Goal: Task Accomplishment & Management: Use online tool/utility

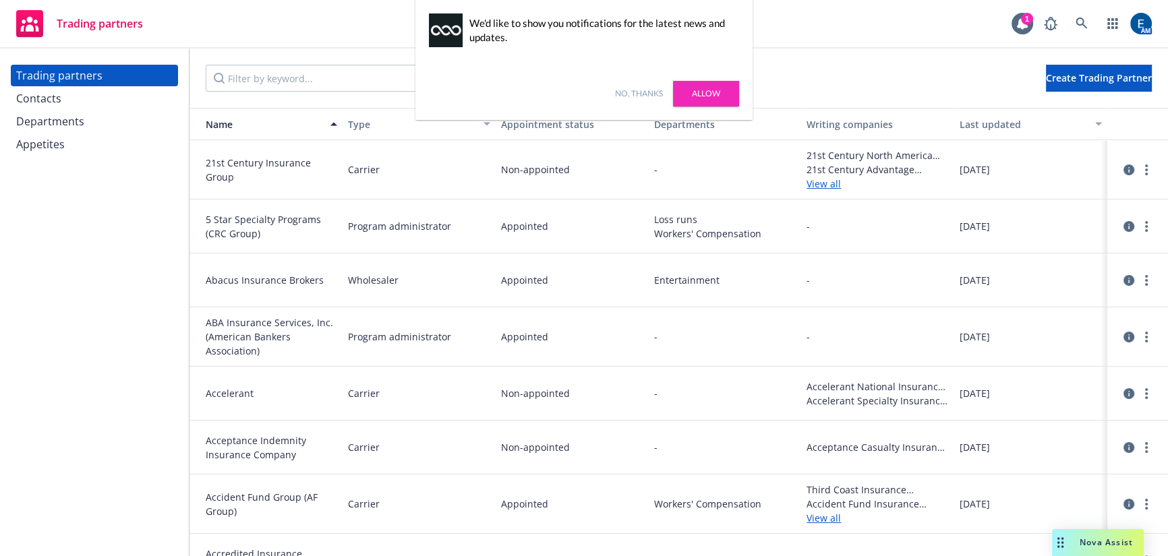
click at [648, 92] on link "No, thanks" at bounding box center [639, 94] width 48 height 12
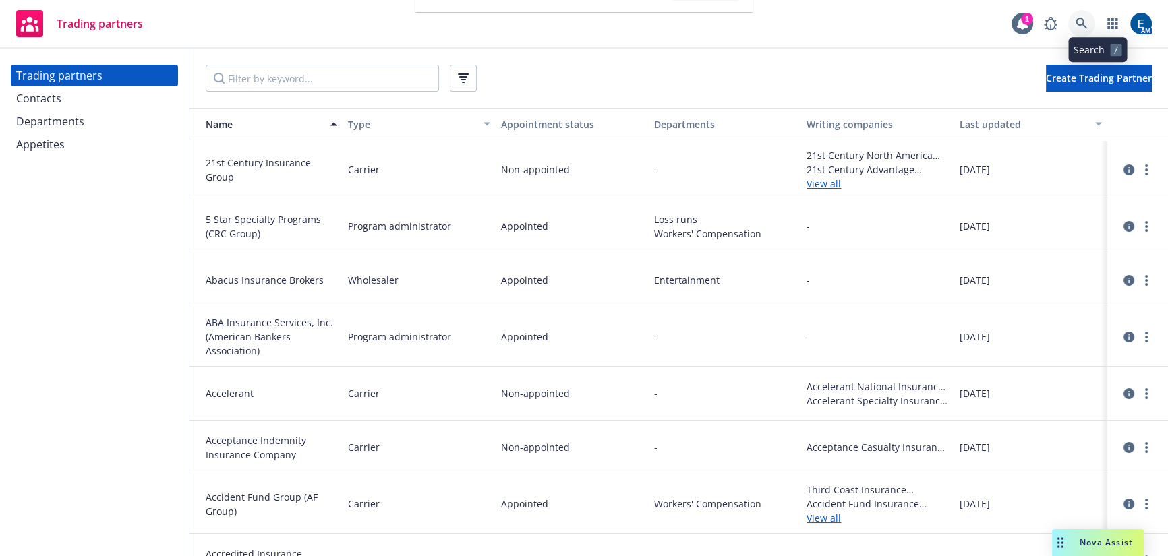
click at [1088, 22] on icon at bounding box center [1081, 24] width 12 height 12
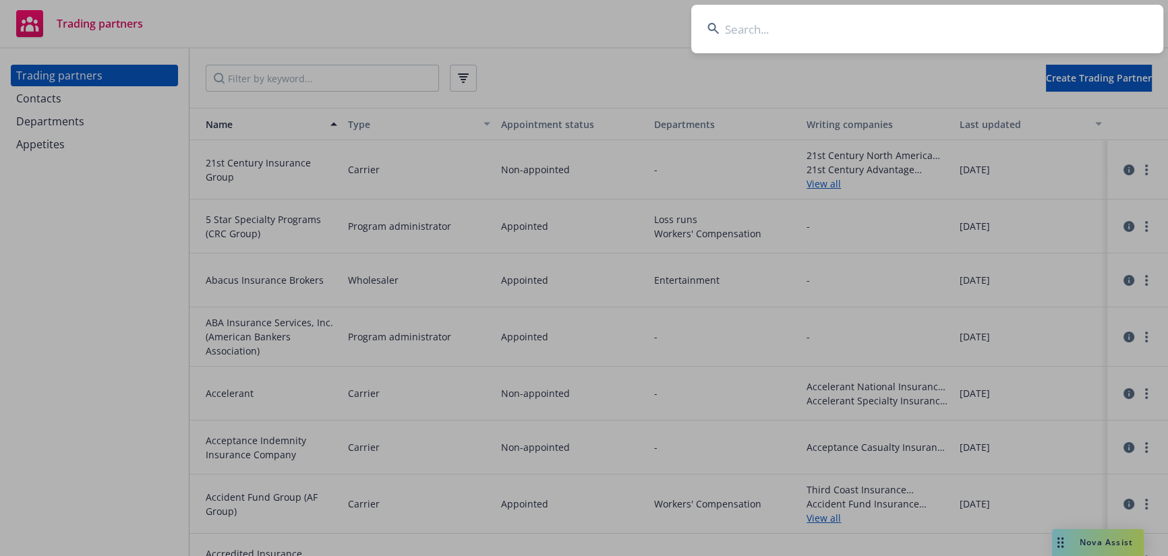
type input "Pomelo International, Inc."
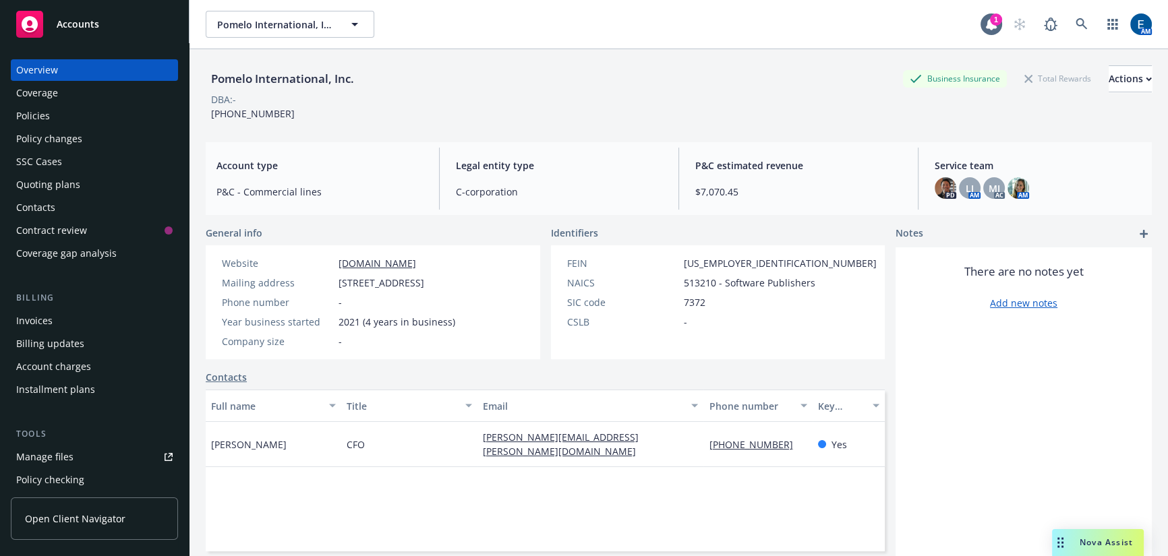
click at [51, 105] on div "Policies" at bounding box center [94, 116] width 156 height 22
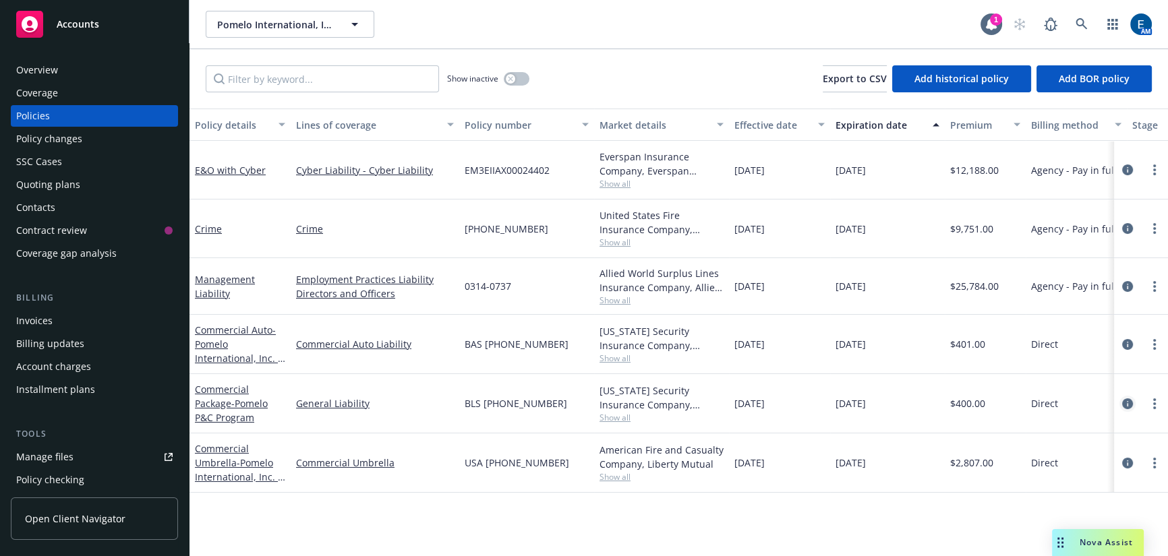
click at [1125, 399] on icon "circleInformation" at bounding box center [1127, 404] width 11 height 11
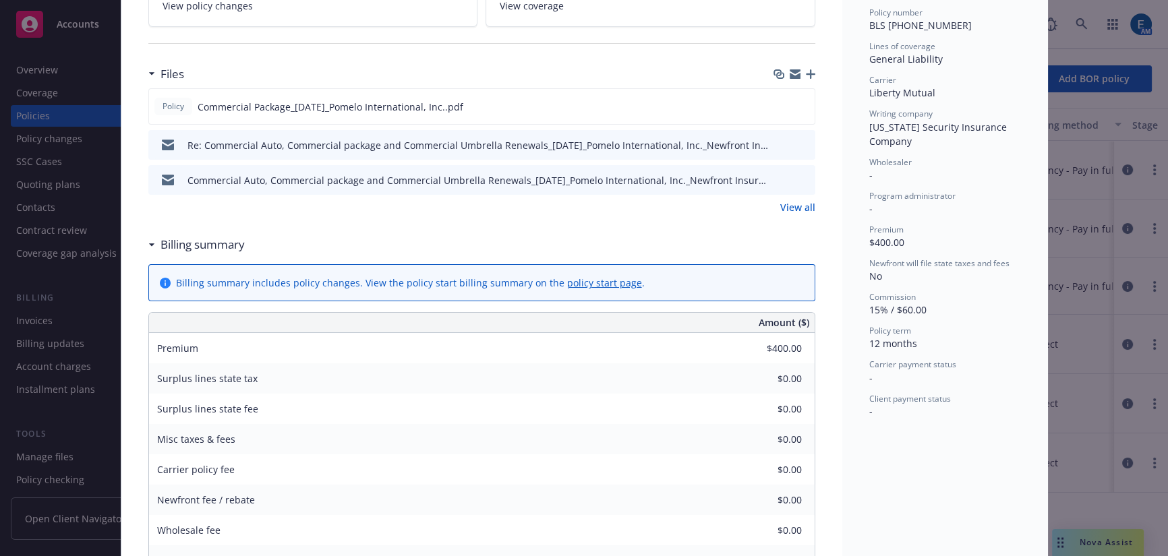
scroll to position [245, 0]
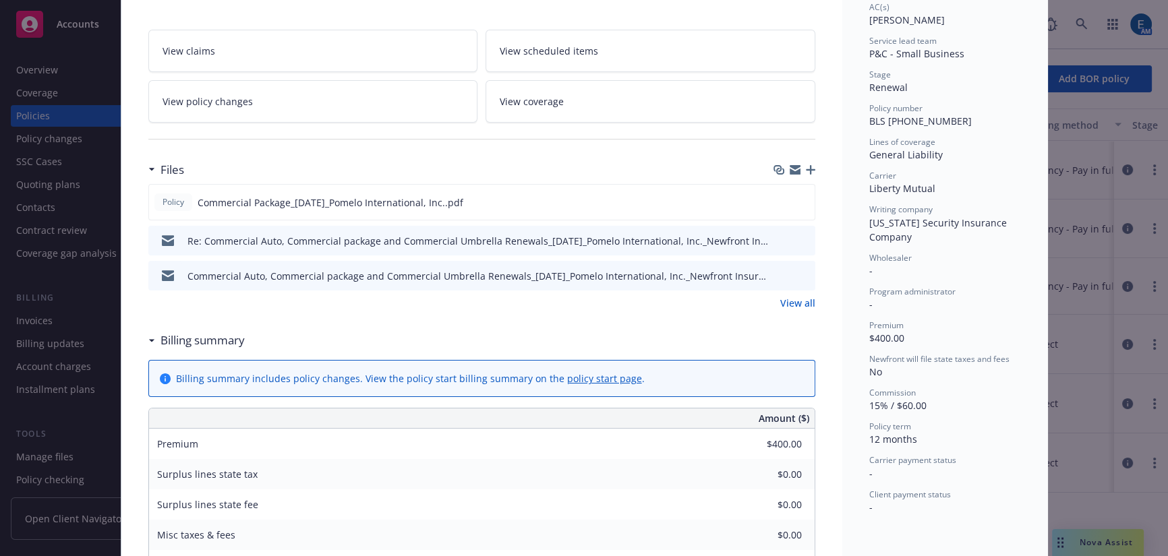
click at [798, 235] on icon "preview file" at bounding box center [802, 239] width 12 height 9
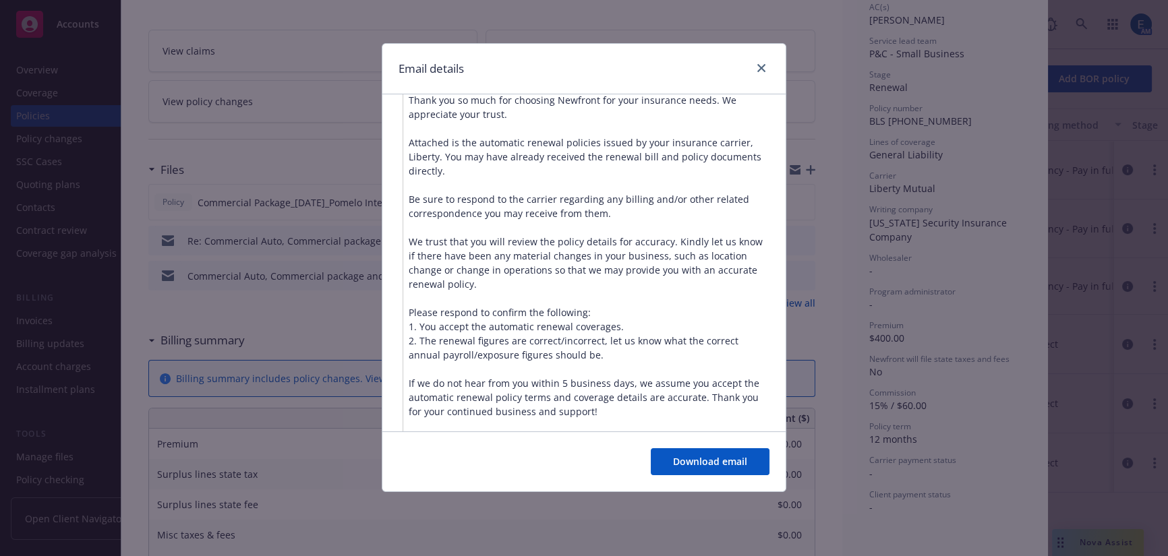
scroll to position [367, 0]
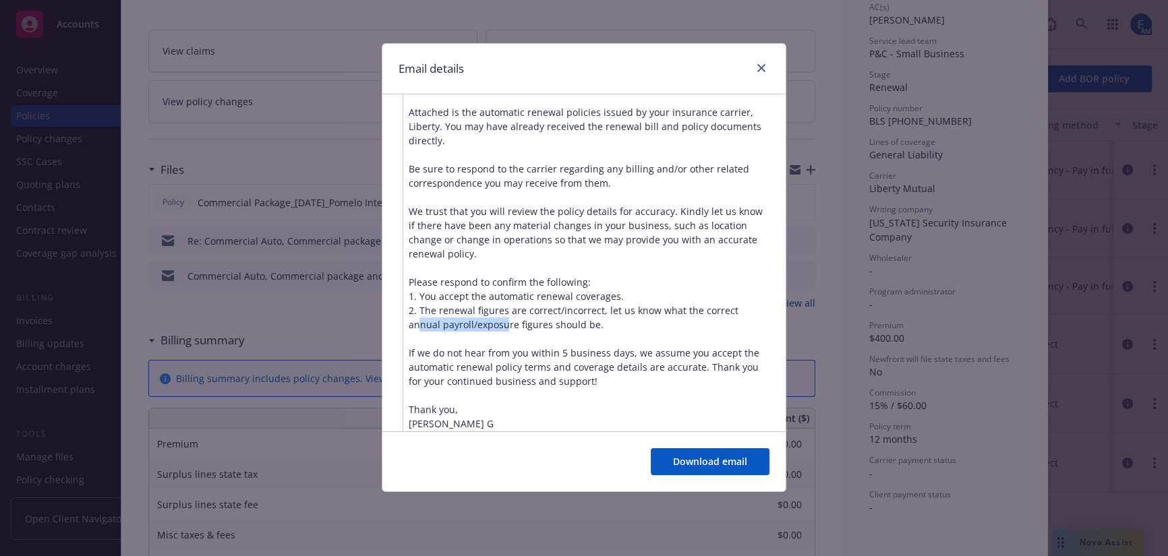
drag, startPoint x: 415, startPoint y: 311, endPoint x: 502, endPoint y: 310, distance: 87.7
click at [502, 310] on div "Hello Louis, Thank you so much for choosing Newfront for your insurance needs. …" at bounding box center [588, 254] width 361 height 440
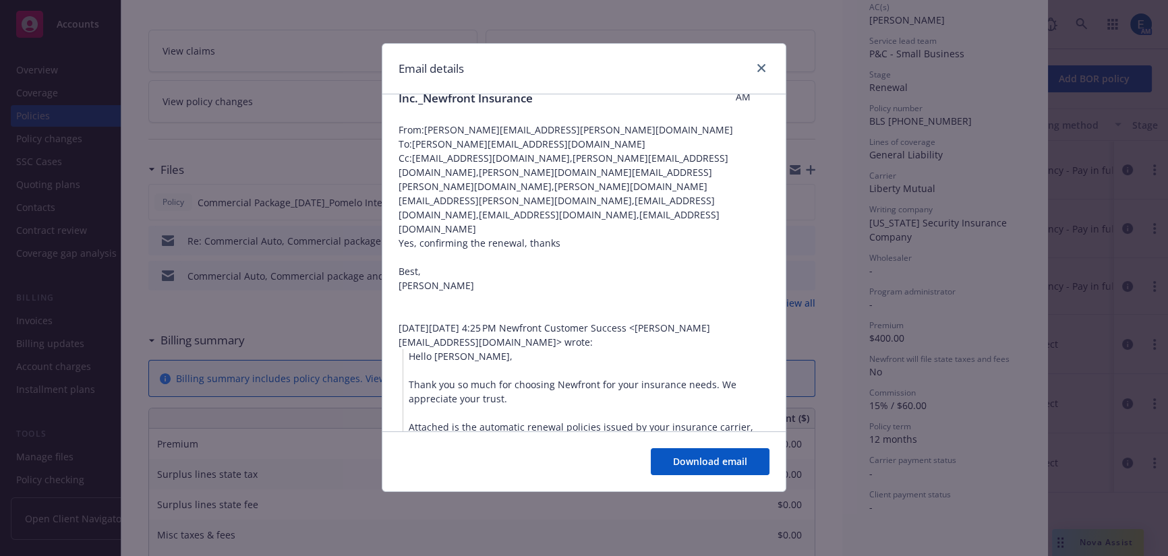
scroll to position [0, 0]
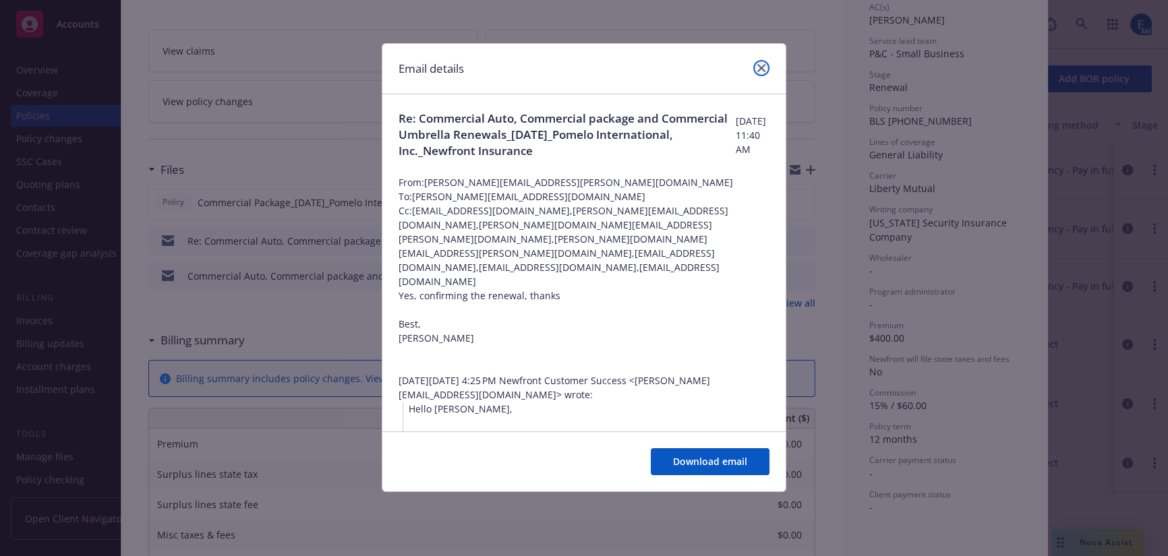
click at [762, 64] on icon "close" at bounding box center [761, 68] width 8 height 8
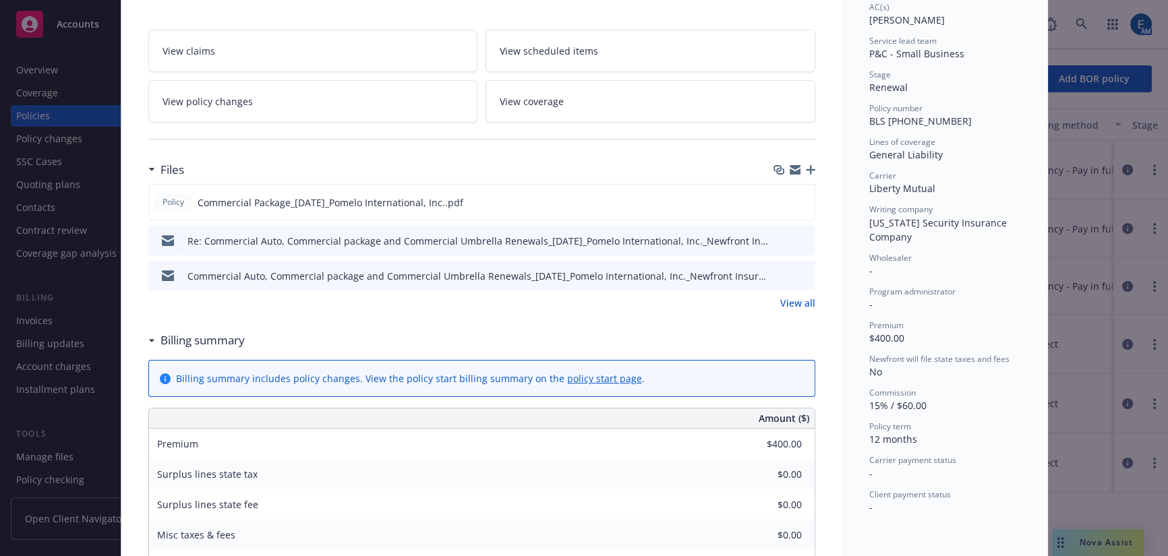
click at [796, 270] on icon "preview file" at bounding box center [802, 274] width 12 height 9
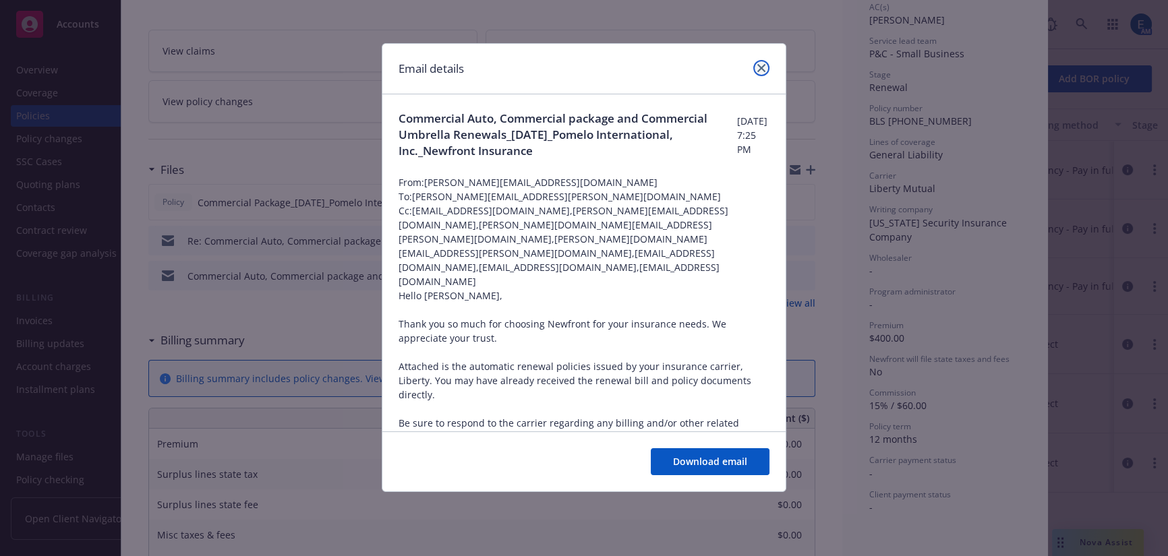
click at [762, 64] on icon "close" at bounding box center [761, 68] width 8 height 8
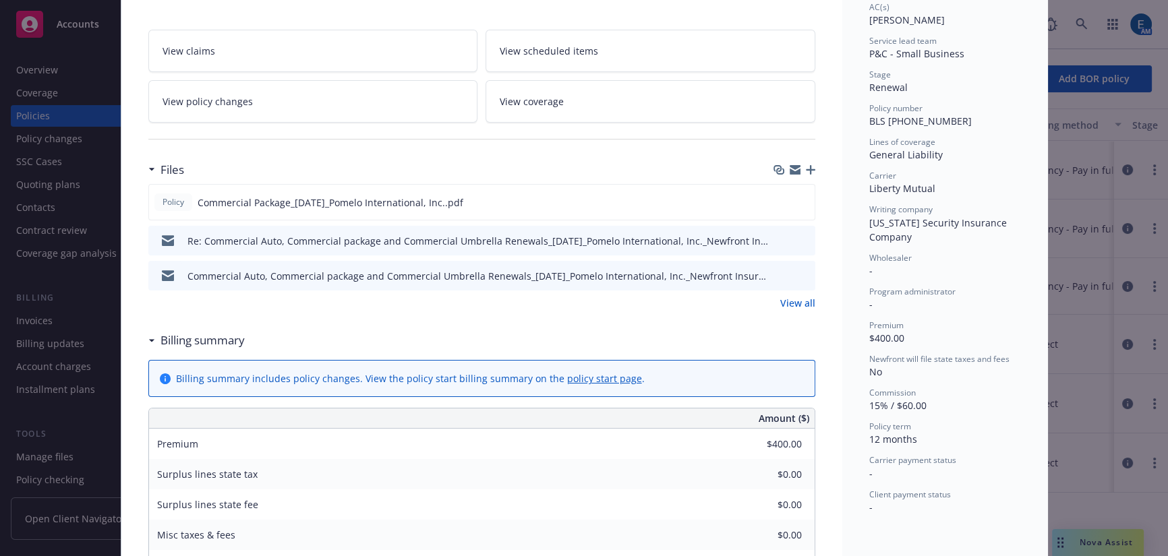
click at [78, 125] on div "Policy Commercial Package - Pomelo P&C Program 10/30/2024 - Venkata Reddy Case#…" at bounding box center [584, 278] width 1168 height 556
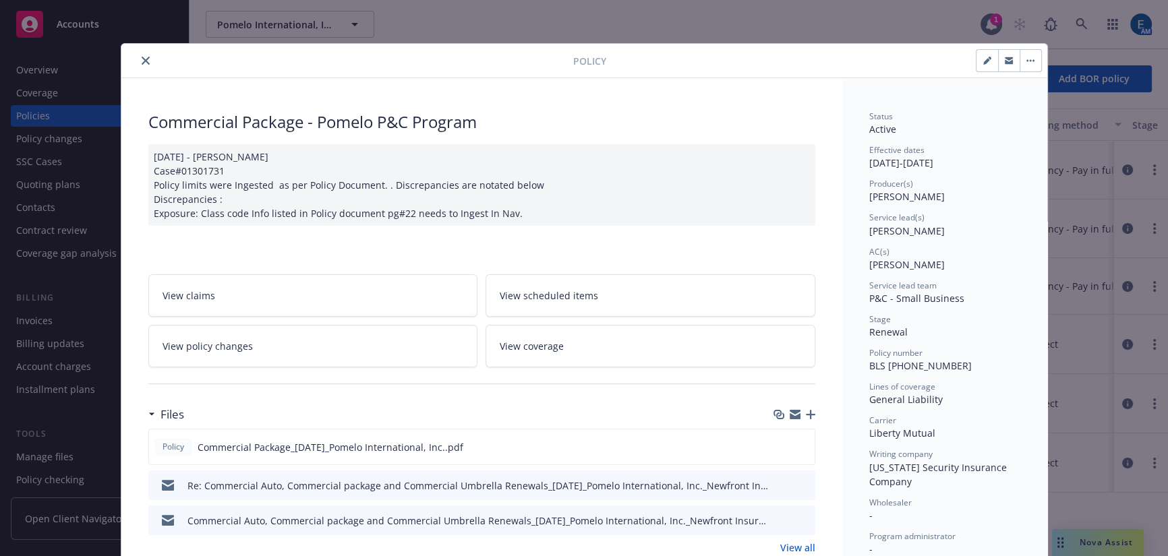
click at [538, 289] on span "View scheduled items" at bounding box center [549, 296] width 98 height 14
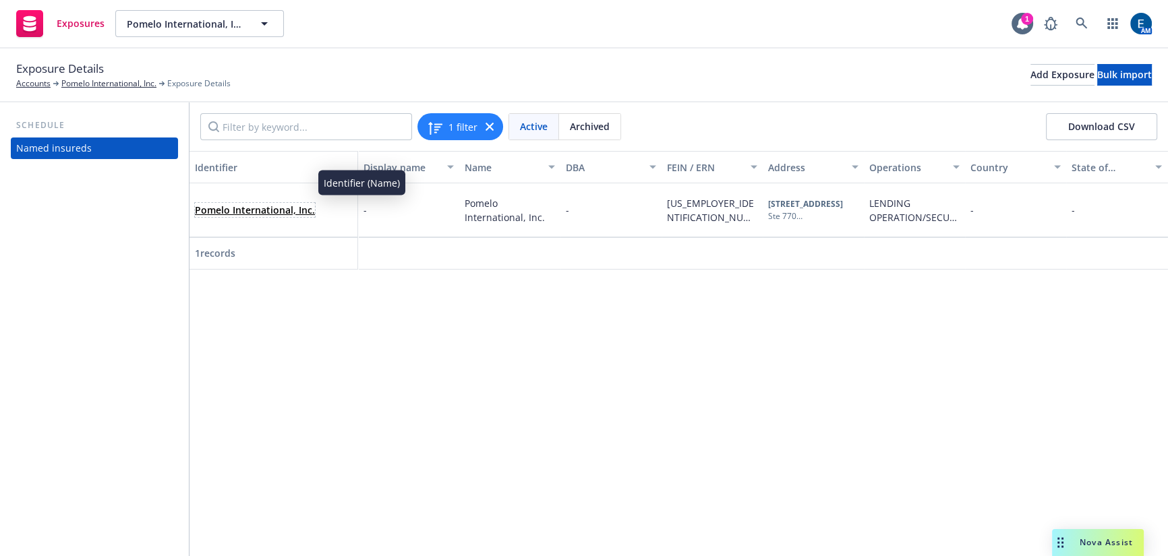
click at [262, 204] on link "Pomelo International, Inc." at bounding box center [255, 210] width 120 height 13
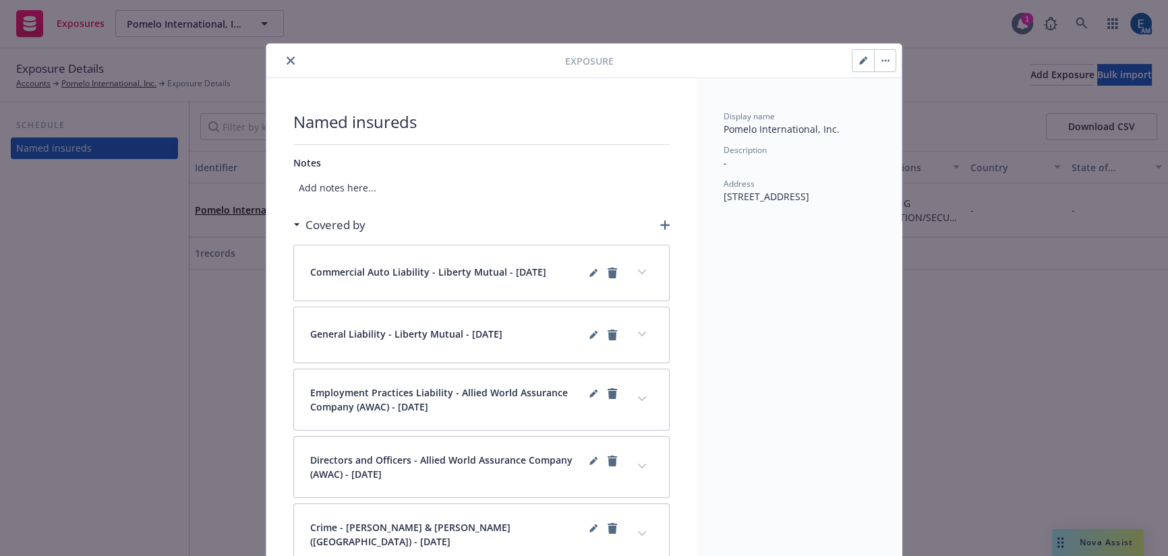
click at [646, 270] on icon "expand content" at bounding box center [642, 272] width 8 height 5
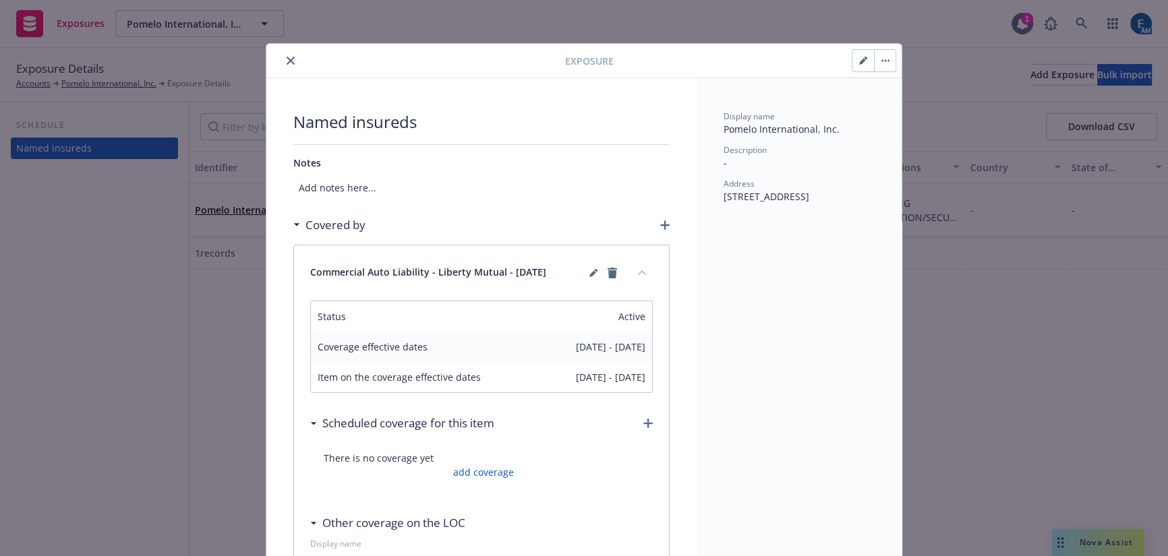
click at [646, 270] on icon "collapse content" at bounding box center [642, 272] width 8 height 5
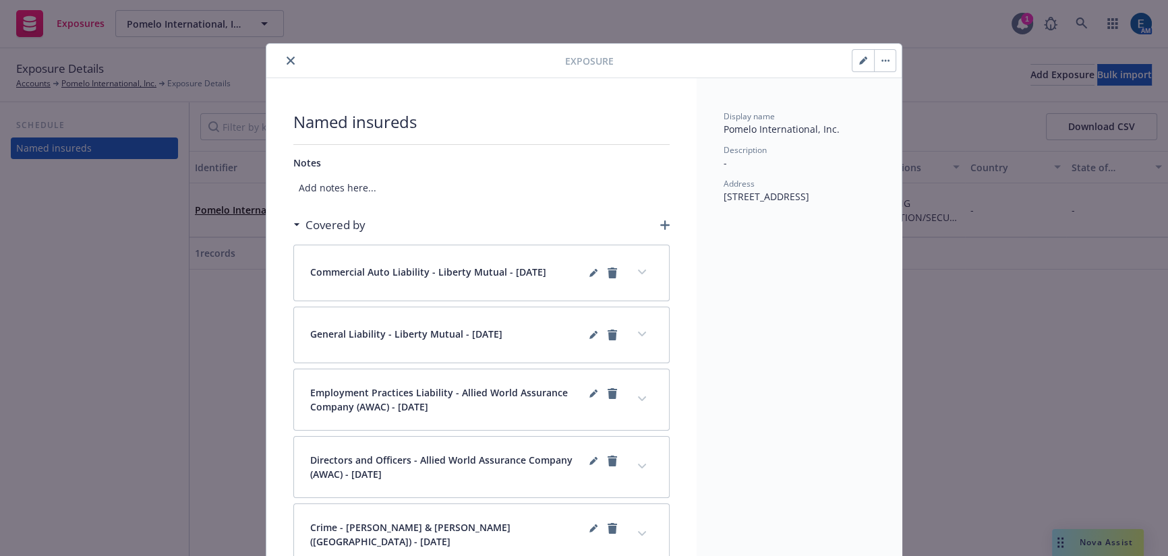
click at [646, 332] on icon "expand content" at bounding box center [642, 334] width 8 height 5
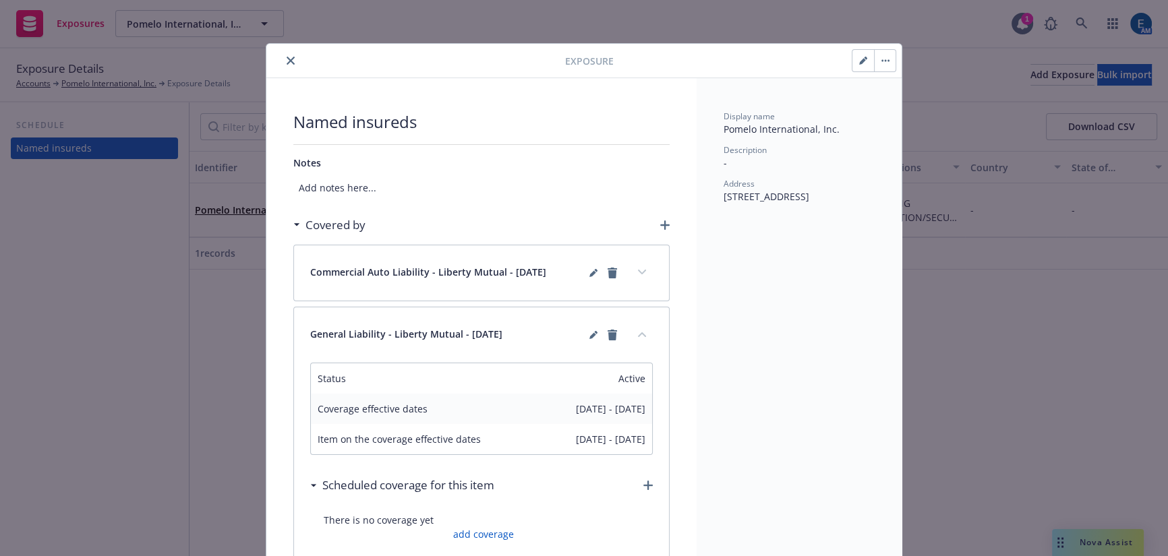
click at [646, 332] on icon "collapse content" at bounding box center [642, 334] width 8 height 5
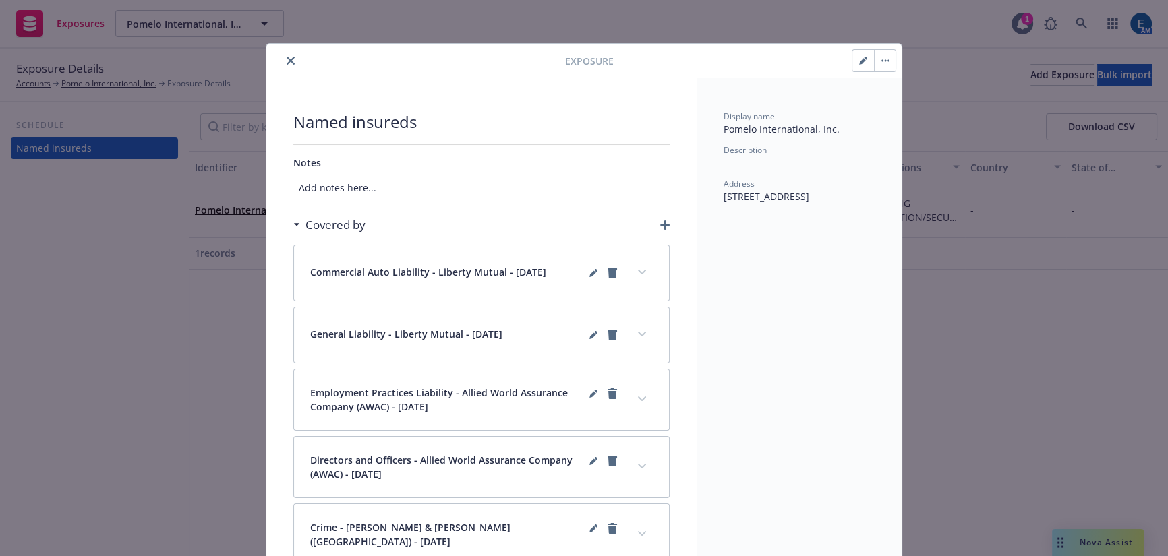
click at [637, 388] on button "expand content" at bounding box center [642, 399] width 22 height 22
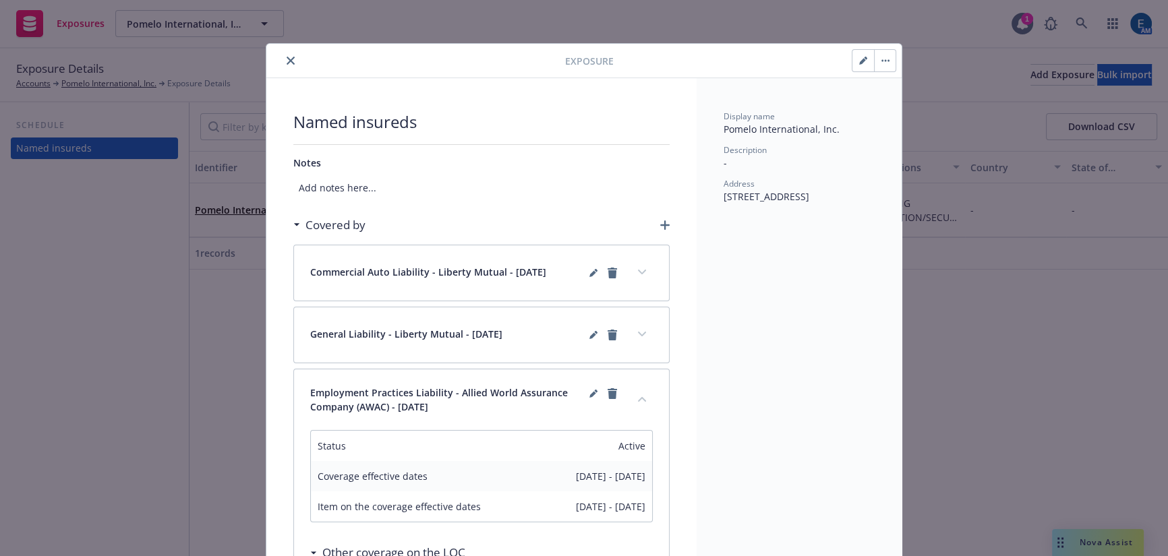
click at [645, 397] on icon "collapse content" at bounding box center [642, 399] width 8 height 5
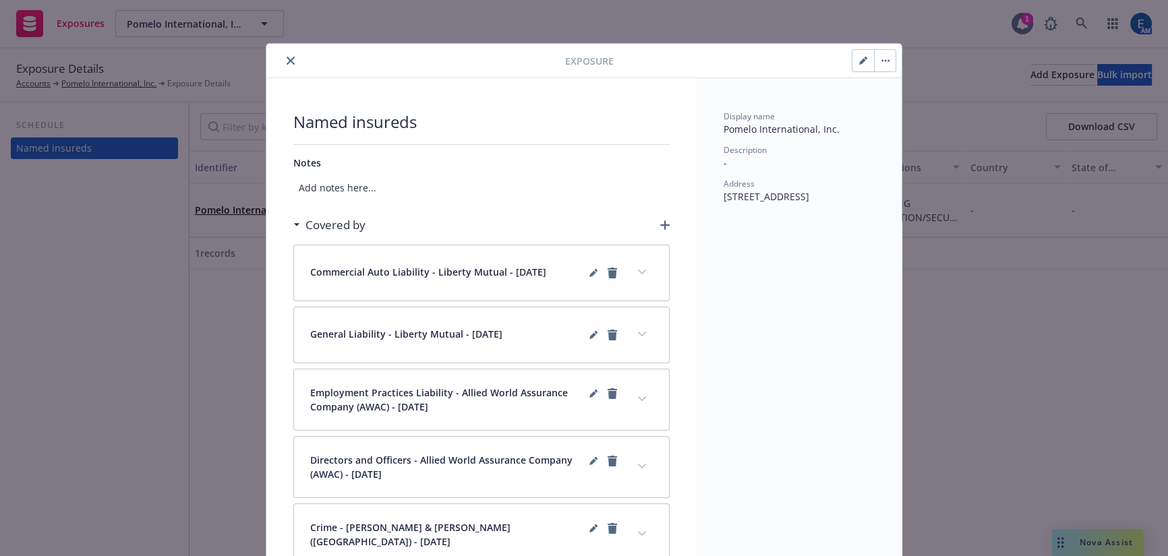
scroll to position [40, 0]
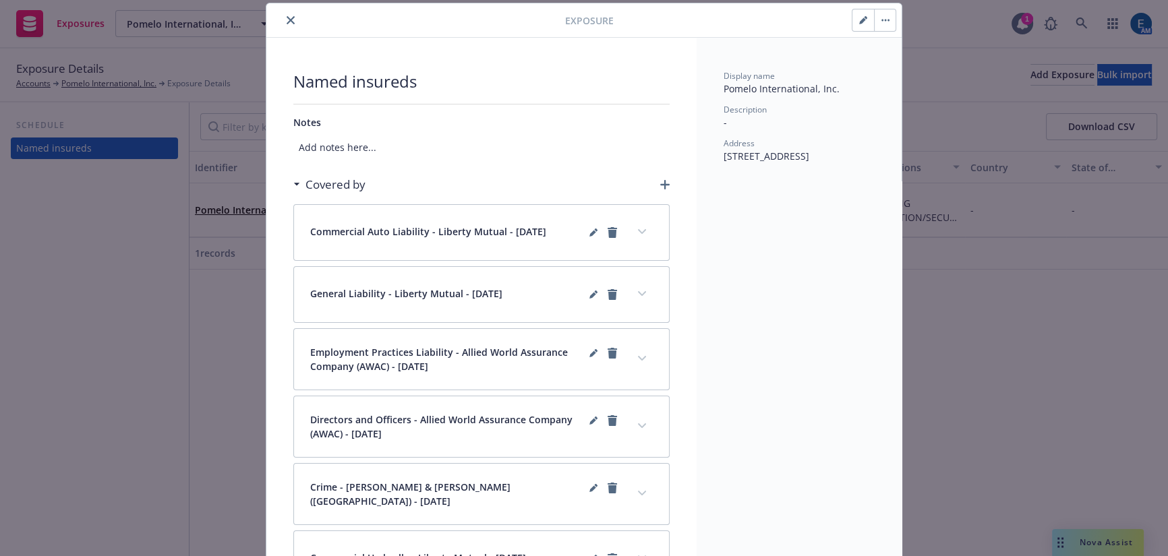
click at [645, 423] on icon "expand content" at bounding box center [642, 425] width 8 height 5
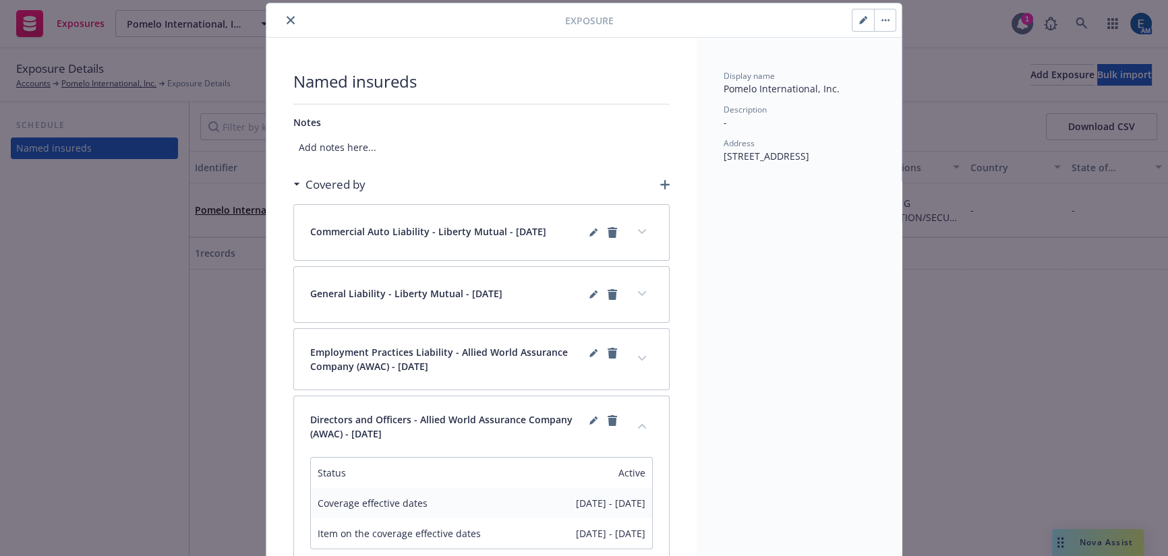
click at [647, 415] on button "collapse content" at bounding box center [642, 426] width 22 height 22
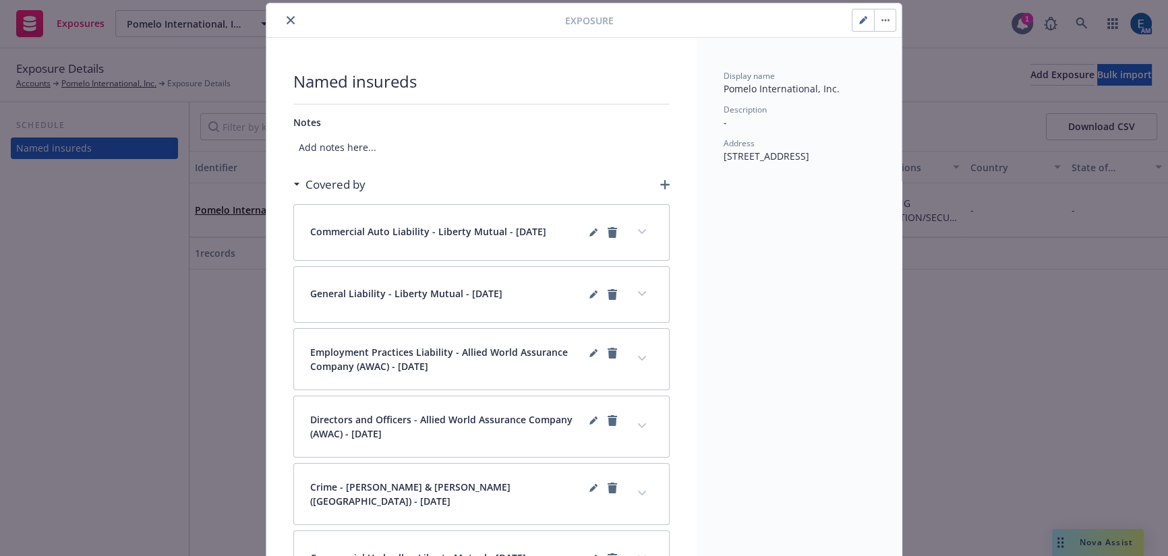
click at [644, 491] on icon "expand content" at bounding box center [642, 493] width 8 height 5
click at [644, 491] on icon "collapse content" at bounding box center [642, 493] width 8 height 5
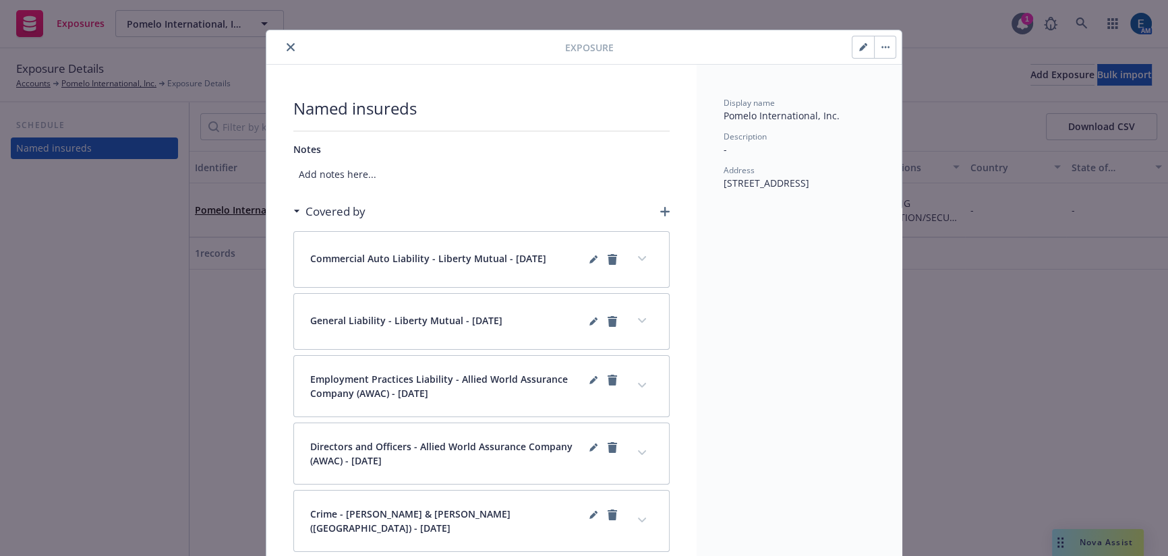
scroll to position [0, 0]
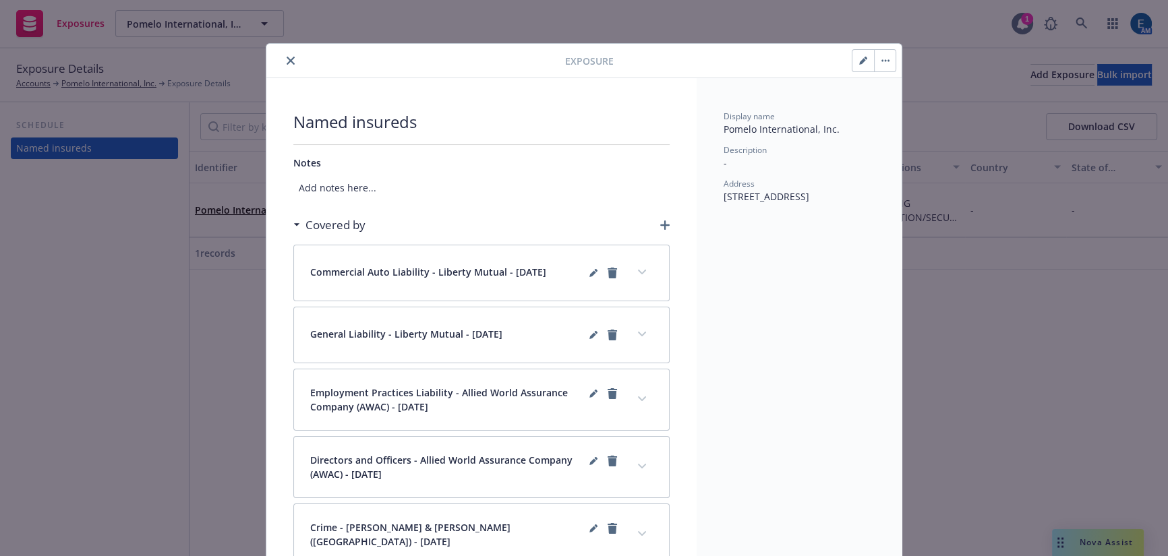
drag, startPoint x: 285, startPoint y: 59, endPoint x: 287, endPoint y: 66, distance: 7.0
click at [285, 61] on div at bounding box center [418, 61] width 293 height 16
click at [287, 57] on icon "close" at bounding box center [291, 61] width 8 height 8
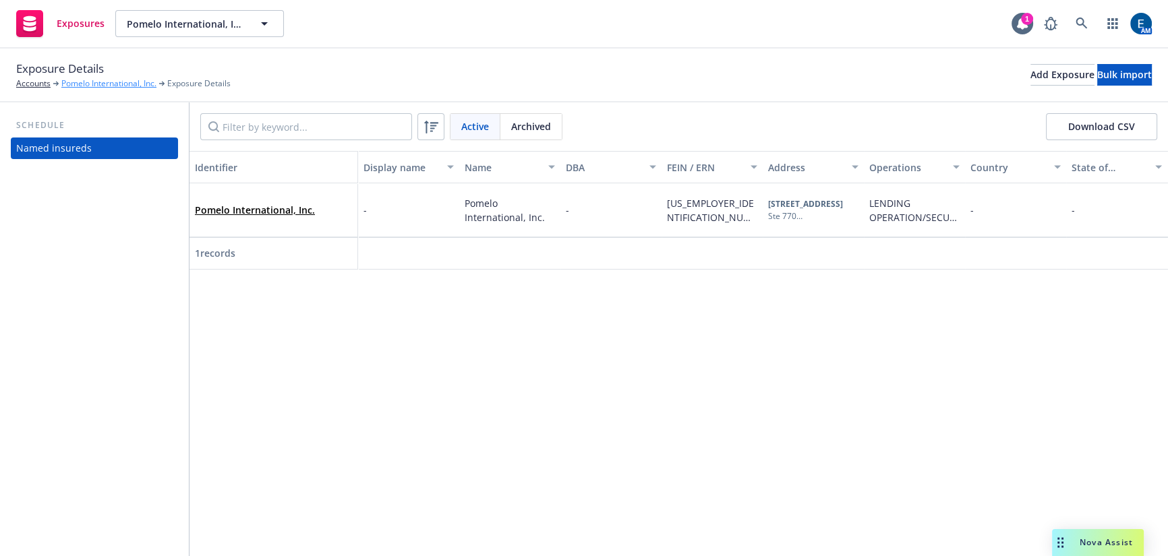
click at [79, 79] on link "Pomelo International, Inc." at bounding box center [108, 84] width 95 height 12
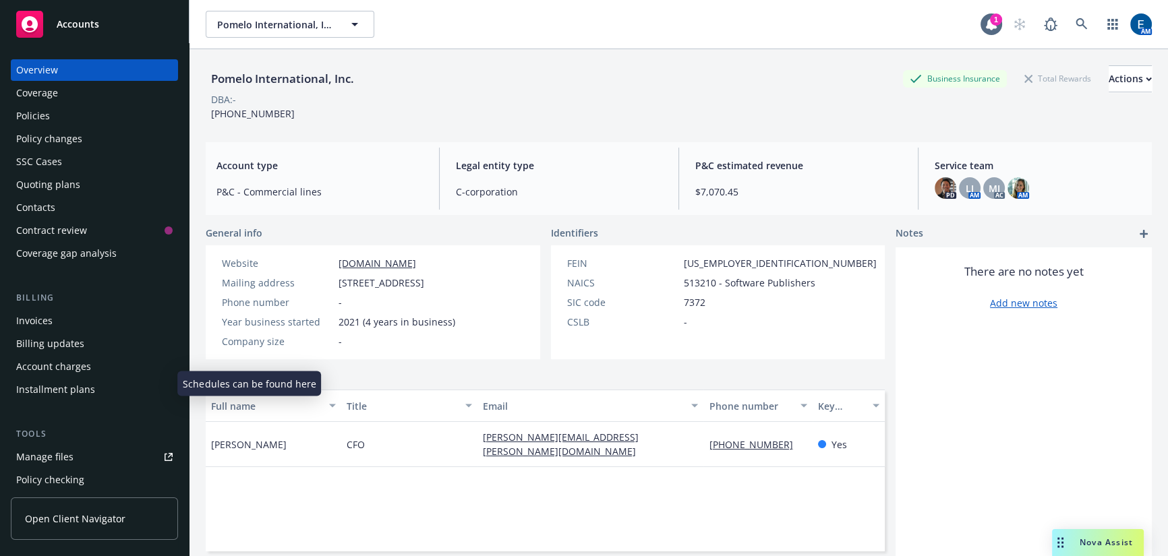
click at [80, 492] on div "Manage exposures" at bounding box center [59, 503] width 86 height 22
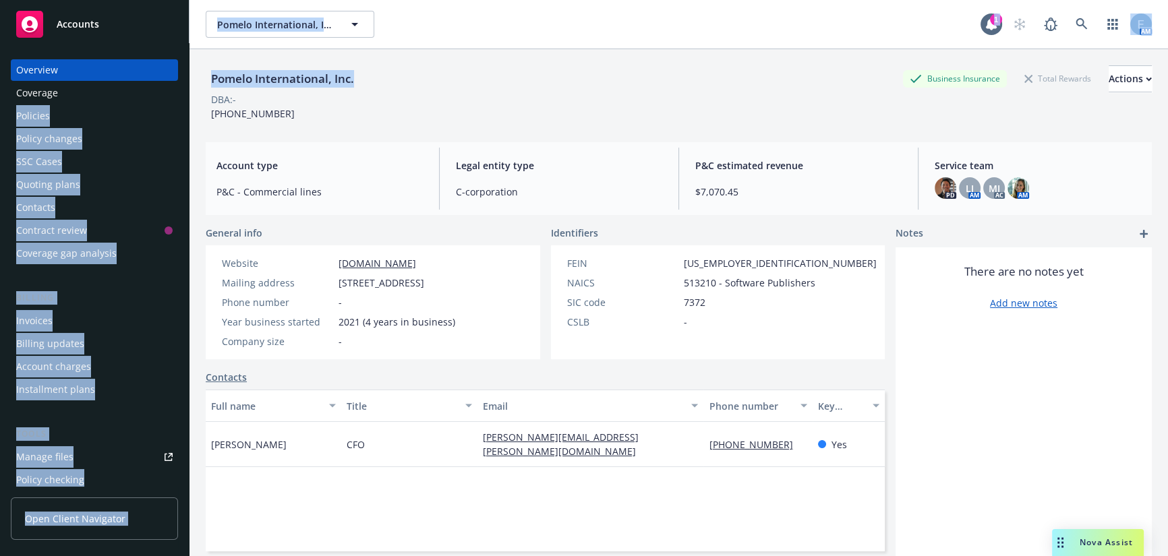
drag, startPoint x: 373, startPoint y: 72, endPoint x: 189, endPoint y: 71, distance: 184.1
click at [189, 71] on div "Accounts Overview Coverage Policies Policy changes SSC Cases Quoting plans Cont…" at bounding box center [584, 278] width 1168 height 556
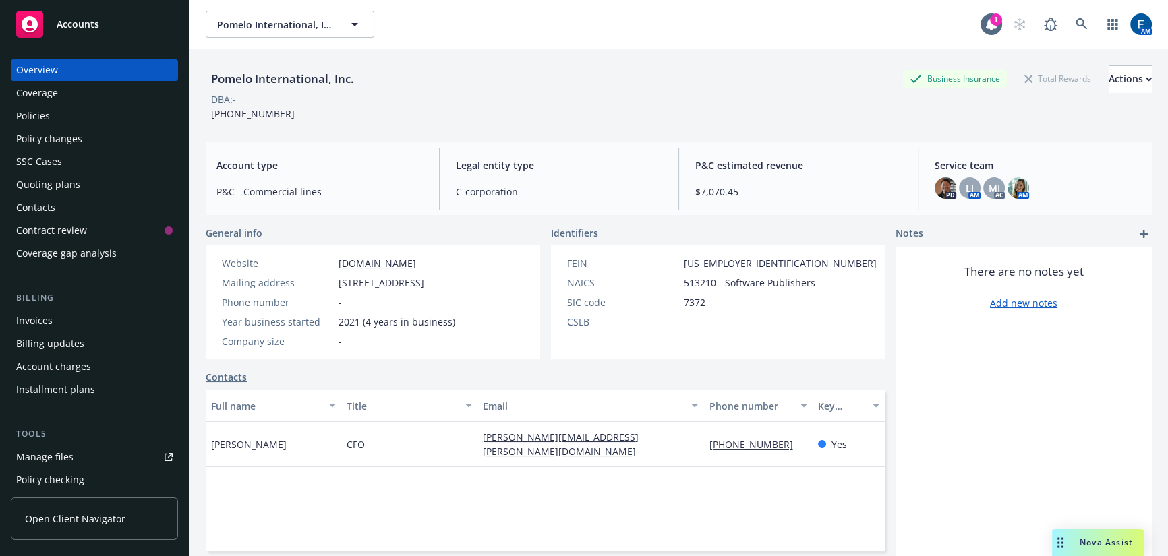
click at [244, 96] on div "Pomelo International, Inc. Business Insurance Total Rewards Actions DBA: - (415…" at bounding box center [679, 92] width 946 height 55
click at [353, 70] on div "Pomelo International, Inc." at bounding box center [283, 79] width 154 height 18
drag, startPoint x: 355, startPoint y: 67, endPoint x: 242, endPoint y: 72, distance: 112.7
click at [242, 72] on div "Pomelo International, Inc." at bounding box center [283, 79] width 154 height 18
copy div "Pomelo International, Inc."
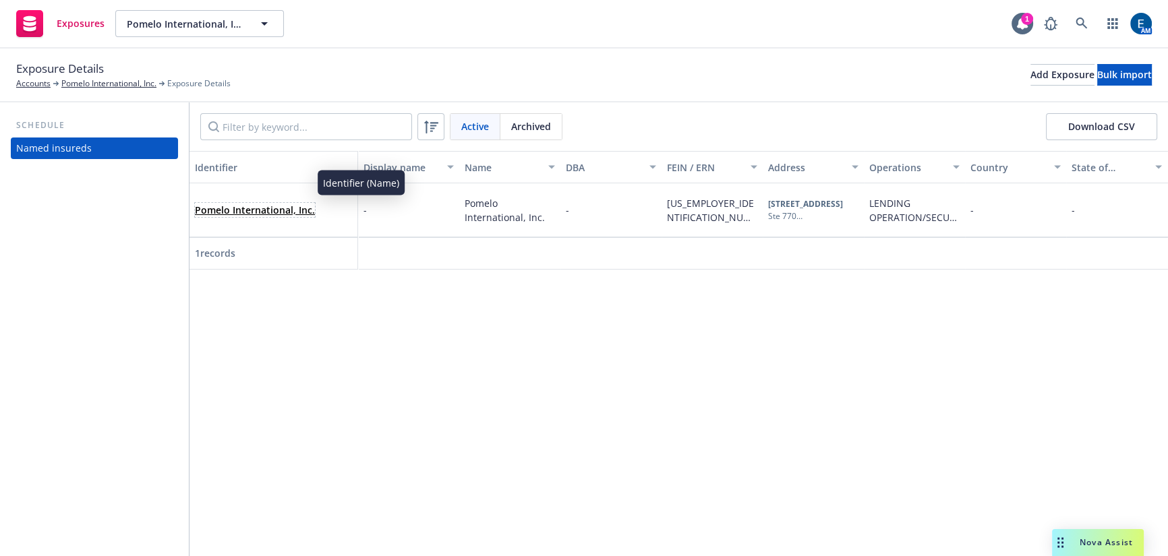
click at [267, 204] on link "Pomelo International, Inc." at bounding box center [255, 210] width 120 height 13
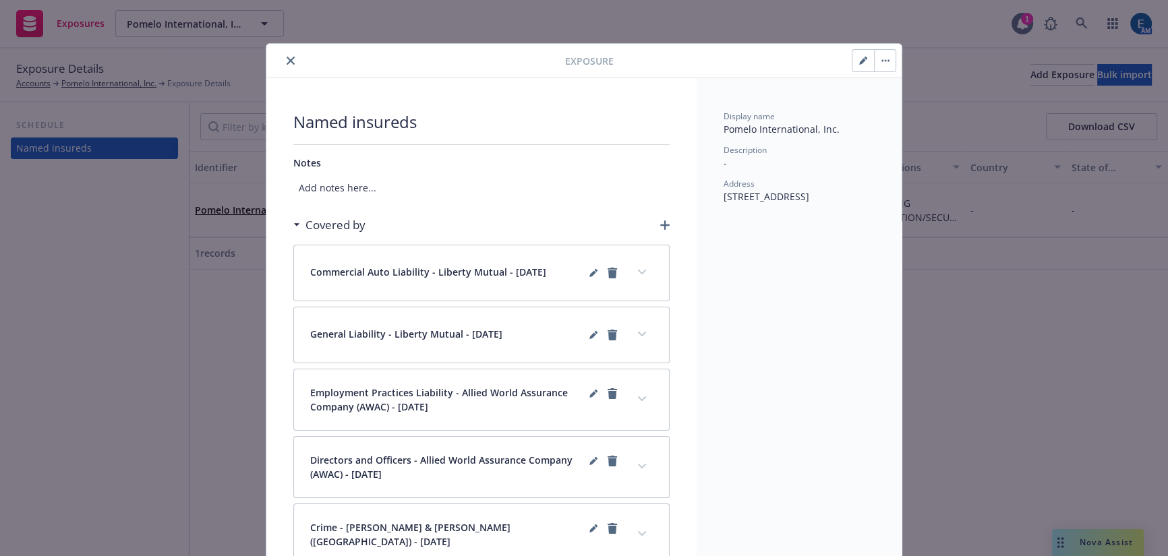
click at [287, 57] on icon "close" at bounding box center [291, 61] width 8 height 8
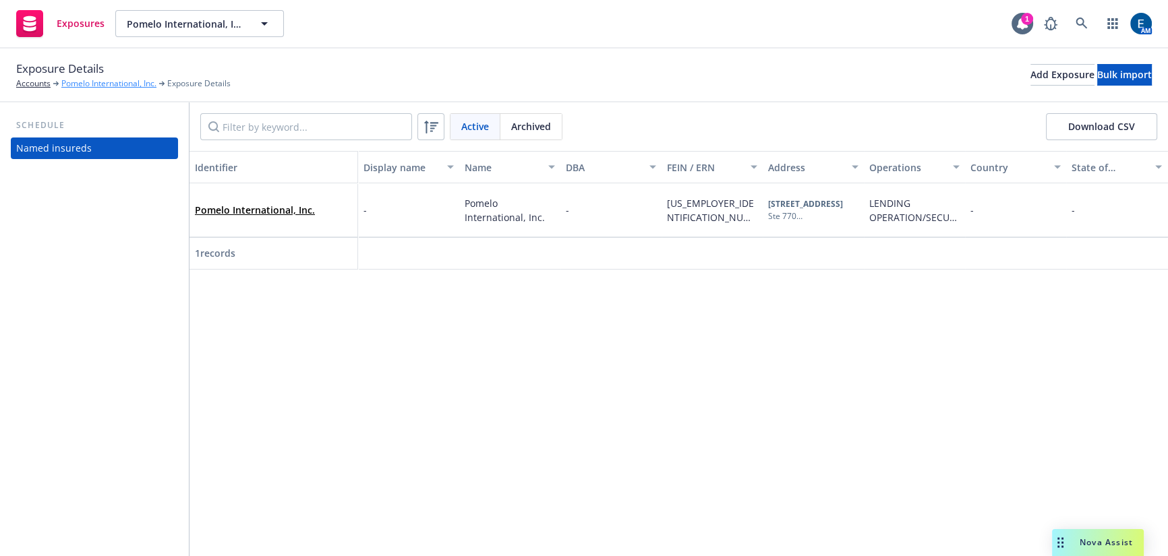
click at [93, 78] on link "Pomelo International, Inc." at bounding box center [108, 84] width 95 height 12
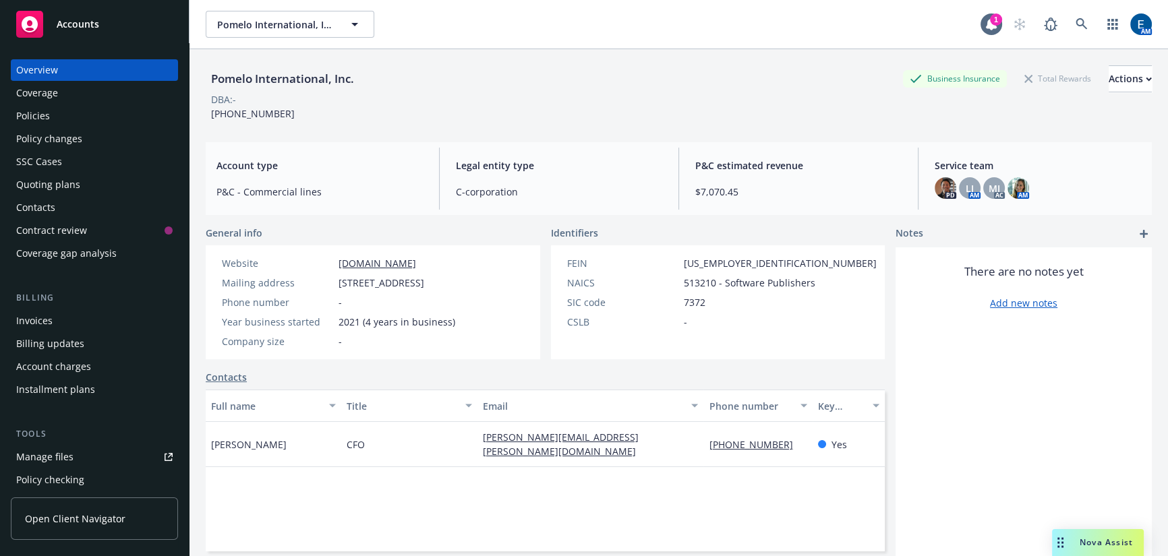
click at [50, 174] on div "Quoting plans" at bounding box center [48, 185] width 64 height 22
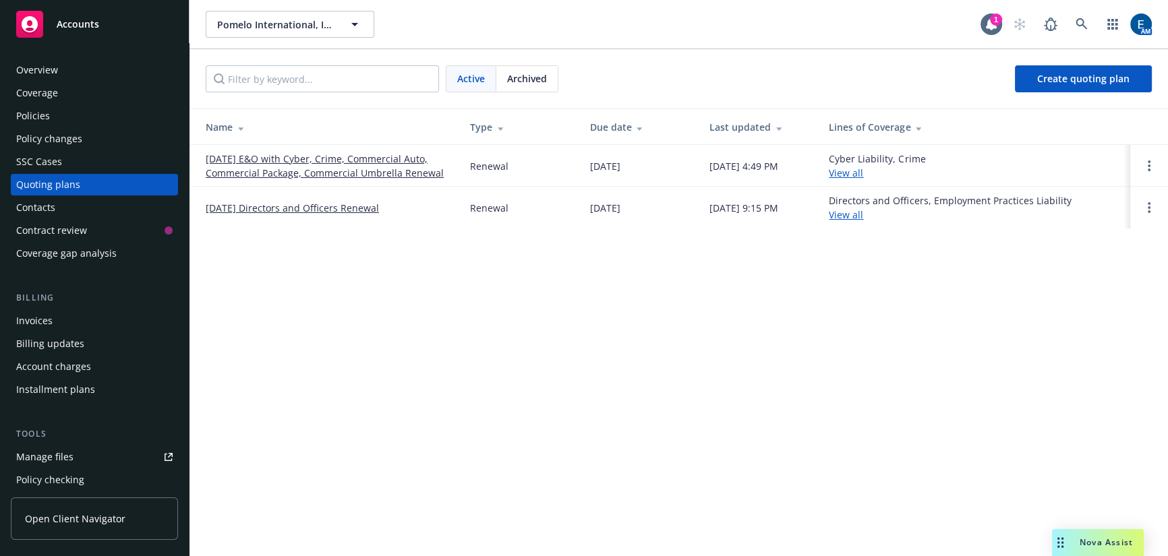
click at [861, 167] on link "View all" at bounding box center [846, 173] width 34 height 13
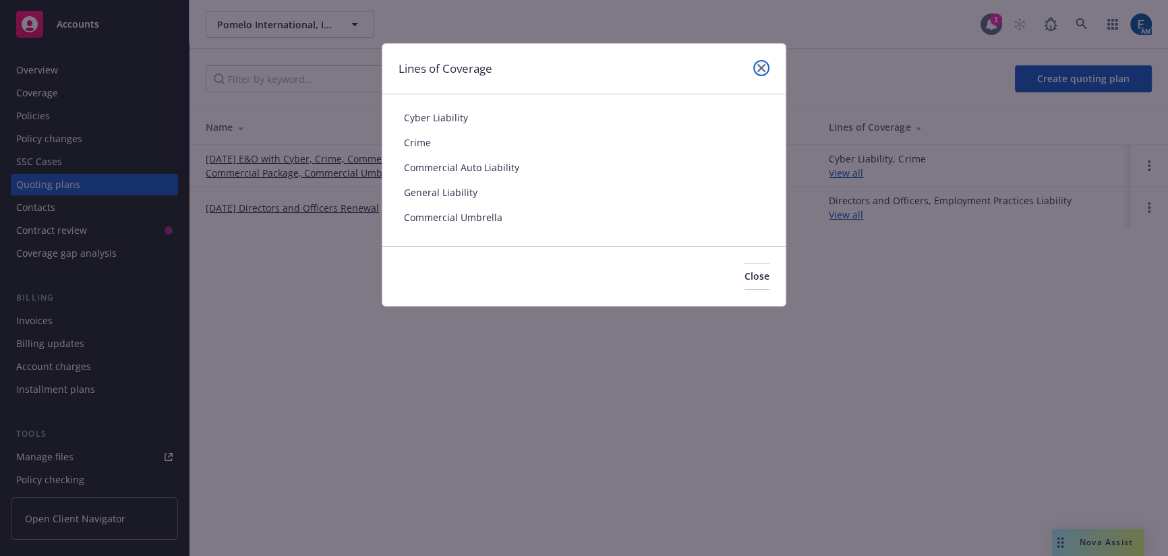
click at [765, 65] on icon "close" at bounding box center [761, 68] width 8 height 8
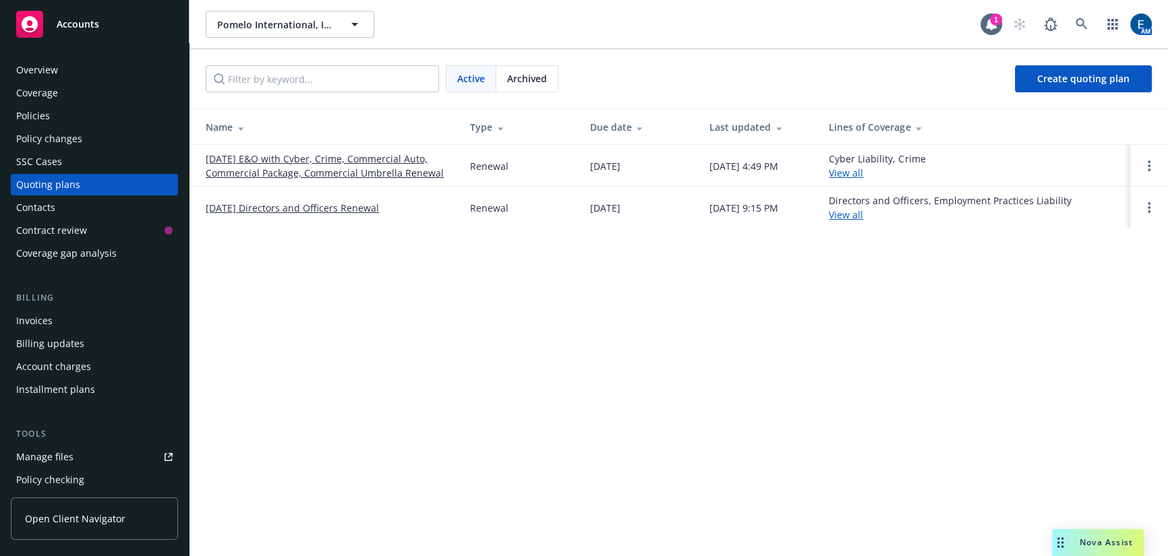
click at [405, 152] on link "[DATE] E&O with Cyber, Crime, Commercial Auto, Commercial Package, Commercial U…" at bounding box center [327, 166] width 243 height 28
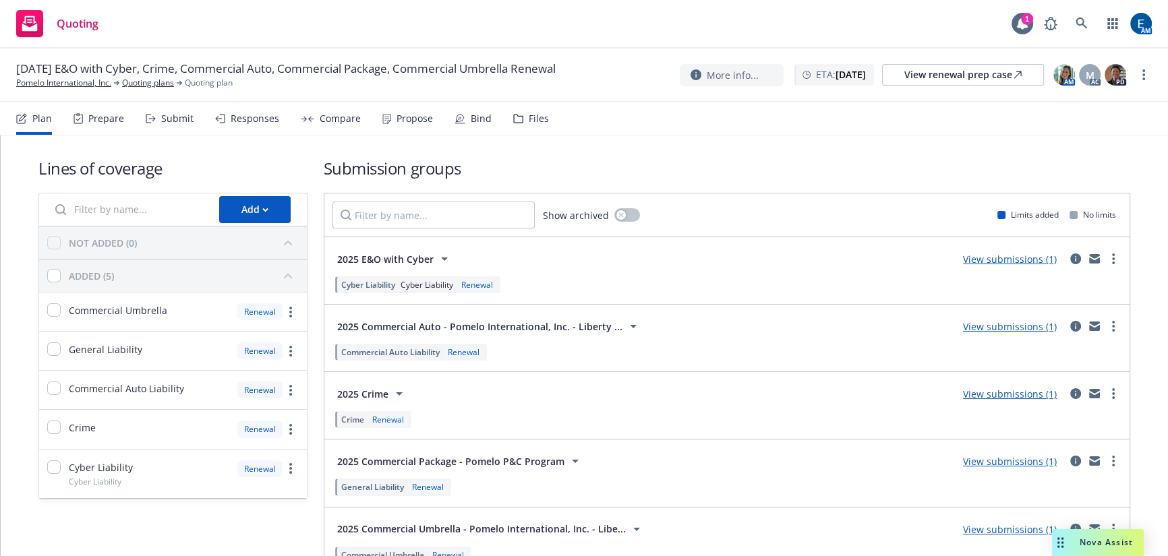
click at [1001, 455] on link "View submissions (1)" at bounding box center [1010, 461] width 94 height 13
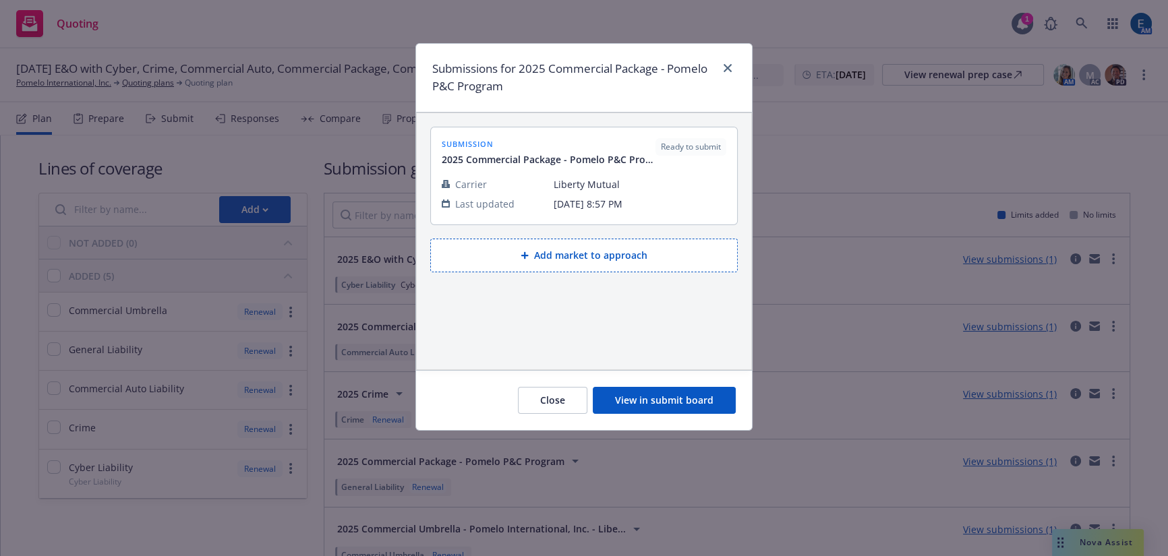
click at [519, 177] on div "Carrier" at bounding box center [492, 184] width 101 height 14
click at [732, 64] on icon "close" at bounding box center [728, 68] width 8 height 8
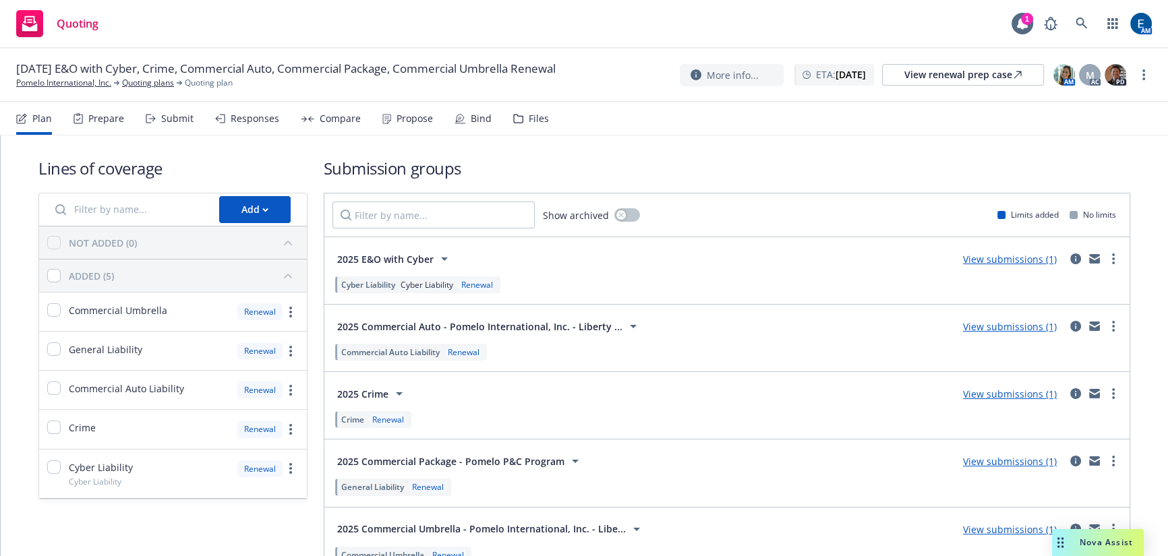
click at [521, 341] on div "Commercial Auto Liability Renewal" at bounding box center [726, 352] width 789 height 22
click at [1121, 318] on link "more" at bounding box center [1113, 326] width 16 height 16
click at [961, 67] on div "View renewal prep case" at bounding box center [962, 75] width 117 height 20
click at [1081, 388] on icon "circleInformation" at bounding box center [1075, 393] width 11 height 11
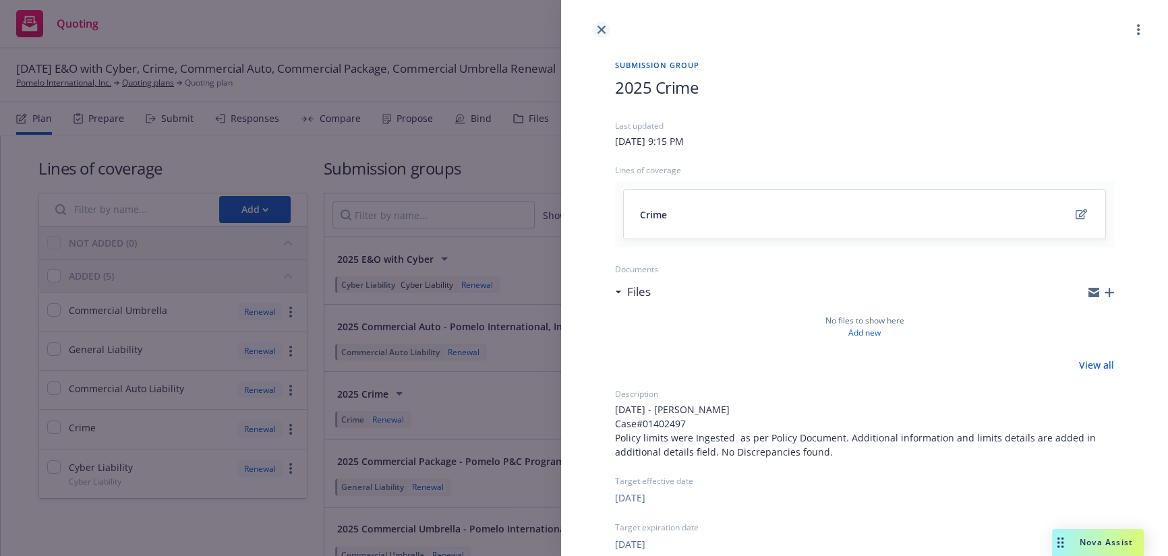
click at [595, 30] on link "close" at bounding box center [601, 30] width 16 height 16
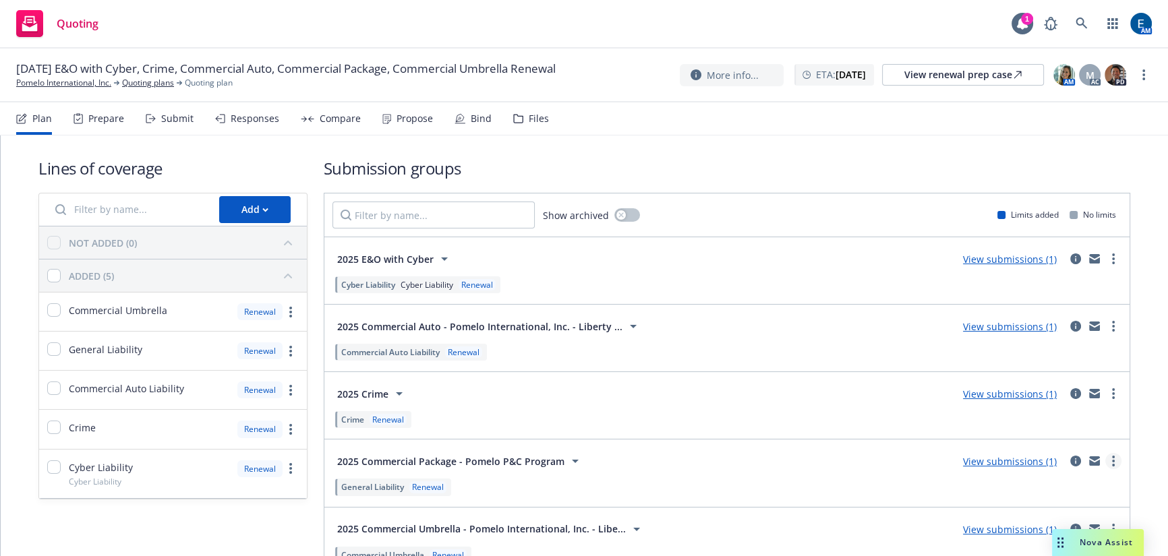
click at [1121, 453] on link "more" at bounding box center [1113, 461] width 16 height 16
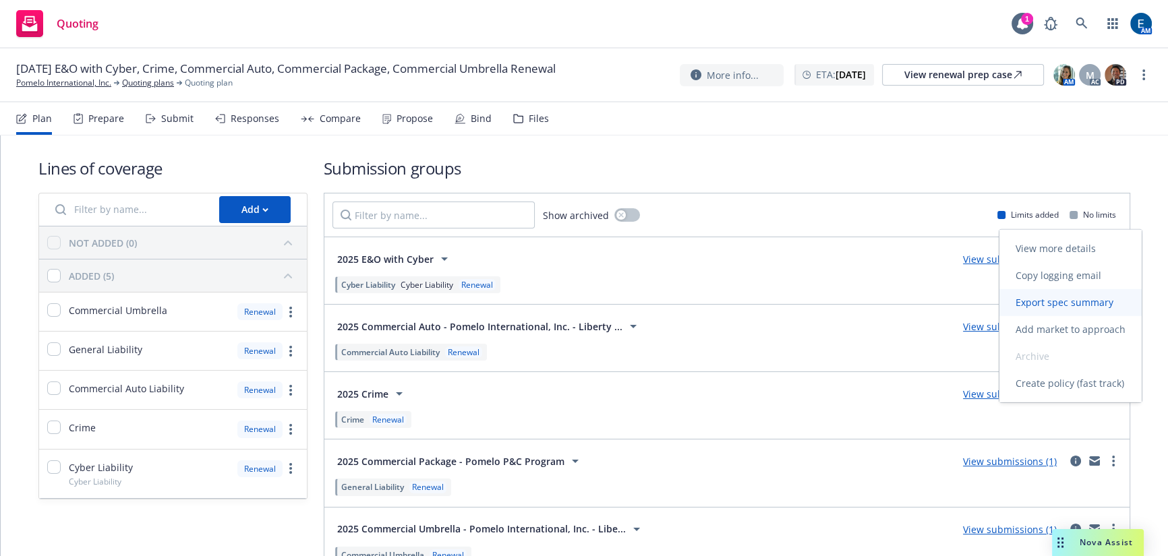
click at [1090, 305] on span "Export spec summary" at bounding box center [1064, 302] width 130 height 13
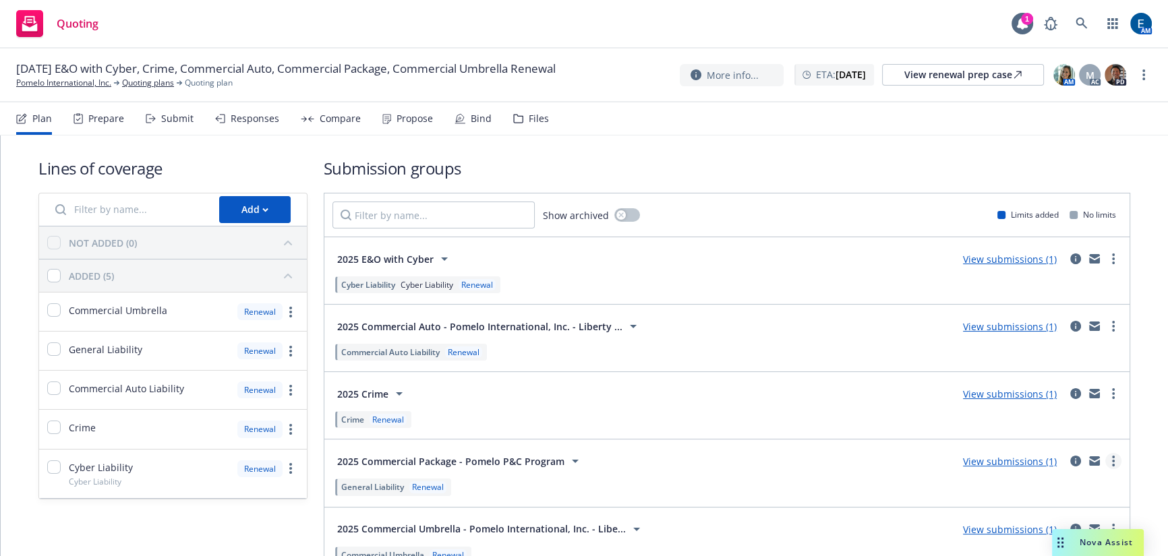
click at [1121, 453] on link "more" at bounding box center [1113, 461] width 16 height 16
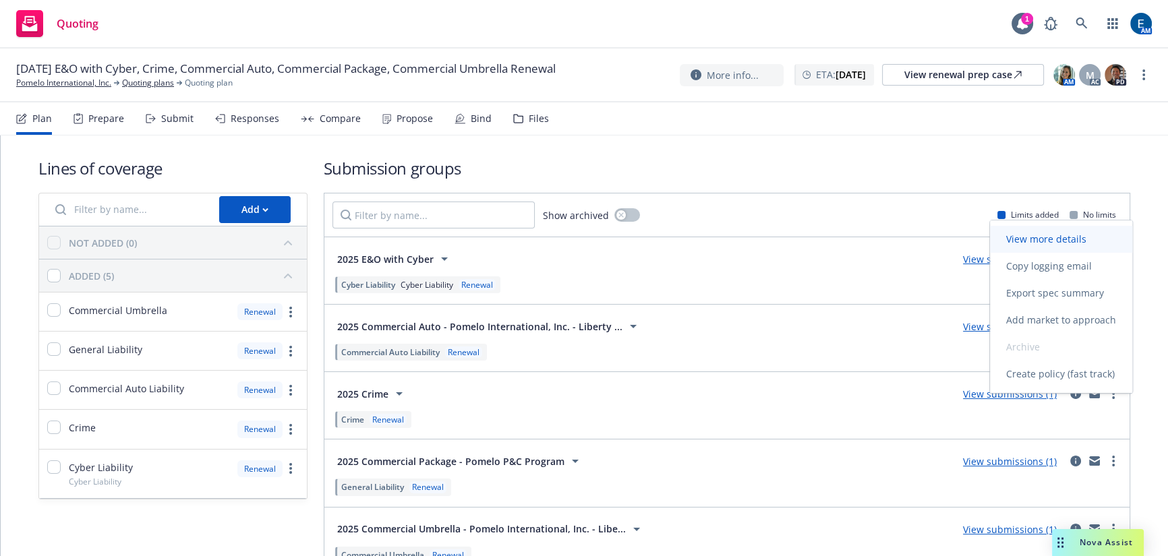
click at [1063, 241] on span "View more details" at bounding box center [1046, 239] width 113 height 13
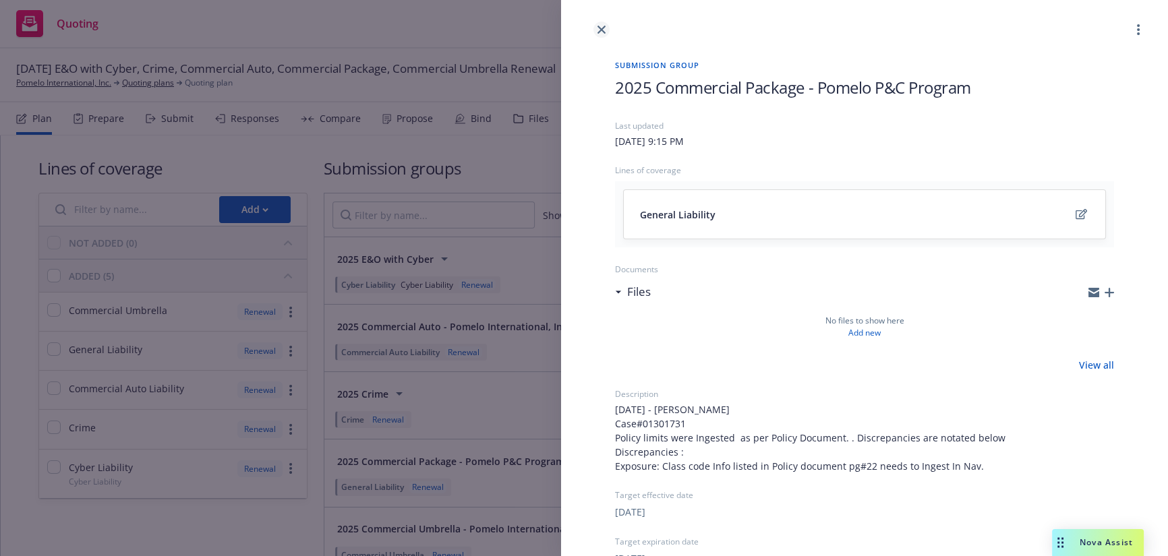
click at [601, 26] on icon "close" at bounding box center [601, 30] width 8 height 8
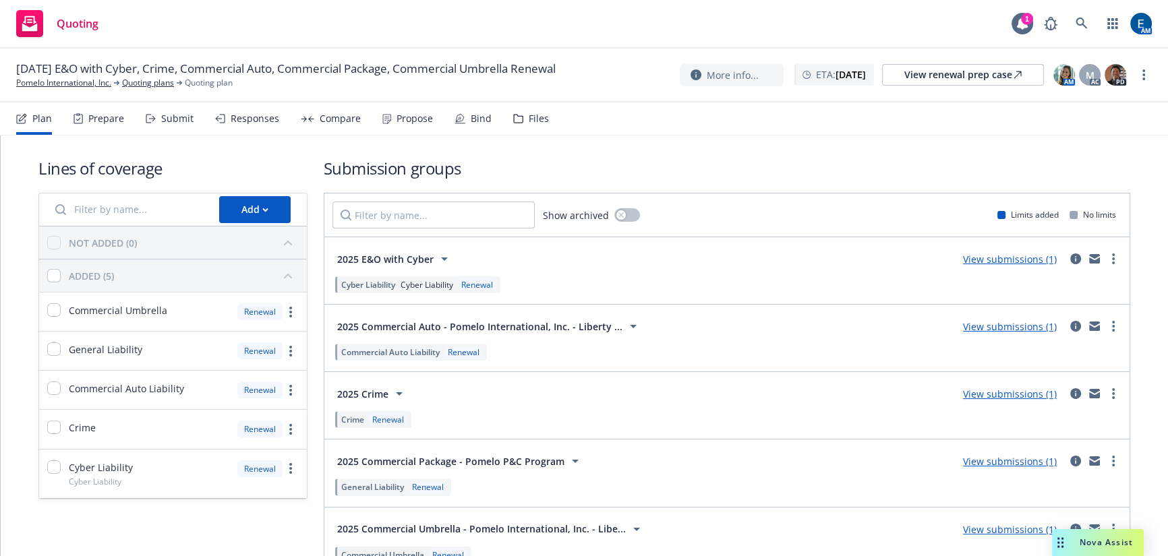
click at [92, 113] on div "Prepare" at bounding box center [106, 118] width 36 height 11
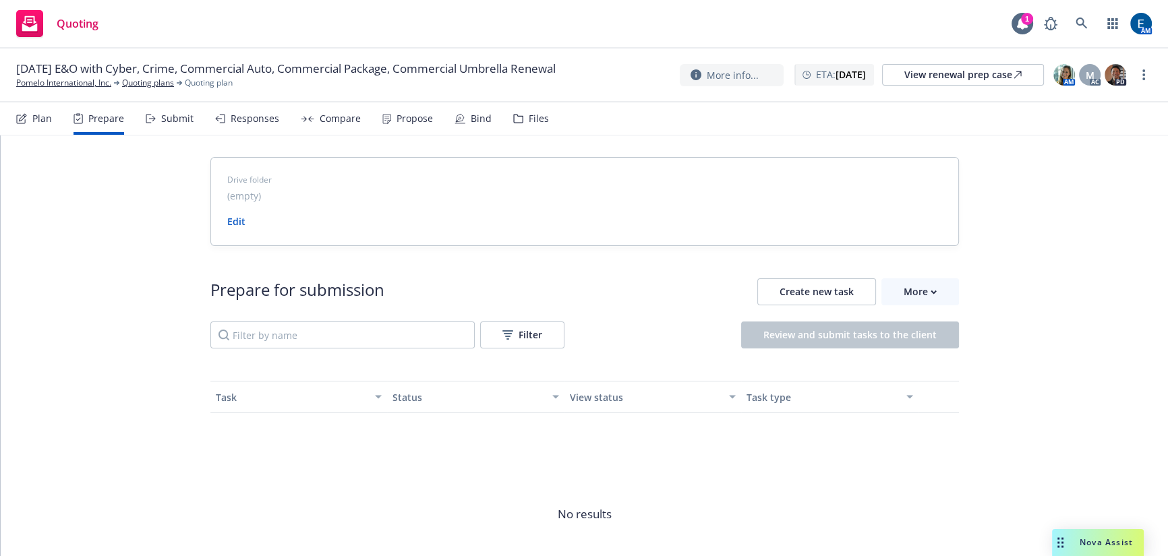
click at [161, 113] on div "Submit" at bounding box center [177, 118] width 32 height 11
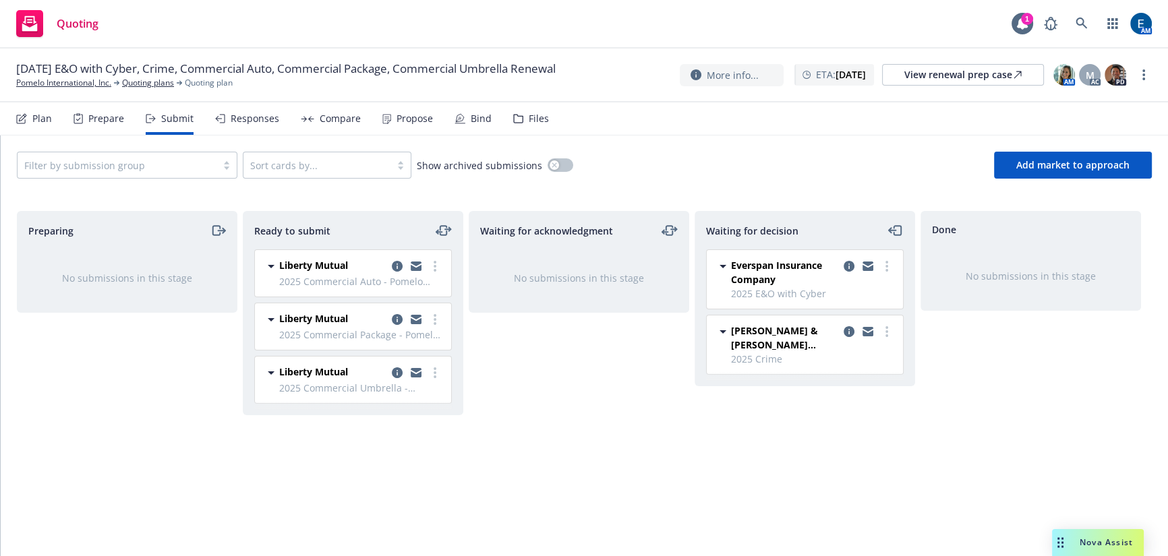
click at [231, 113] on div "Responses" at bounding box center [255, 118] width 49 height 11
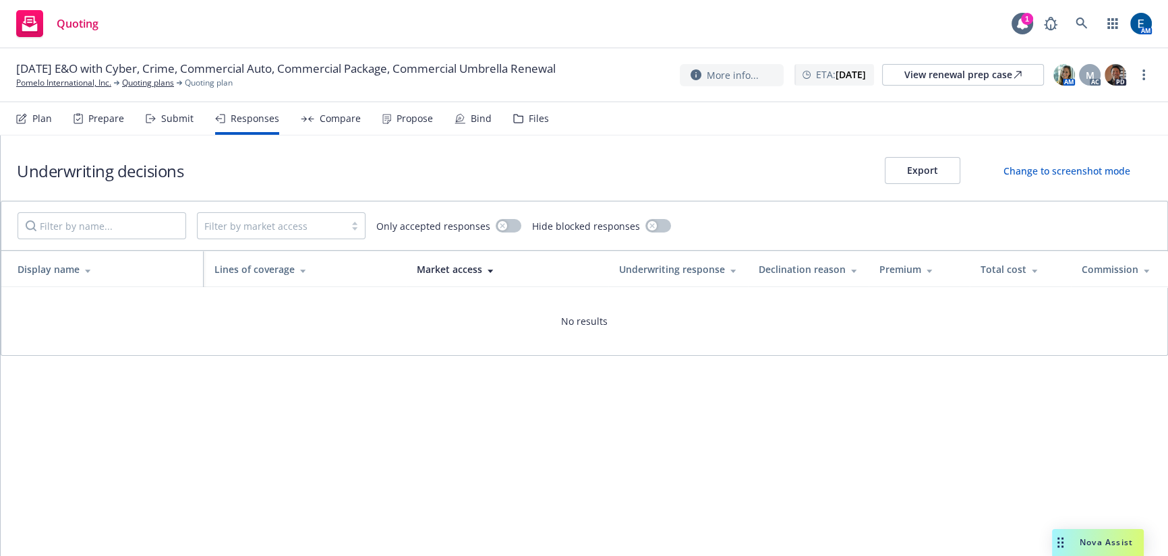
click at [301, 107] on div "Compare" at bounding box center [331, 118] width 60 height 32
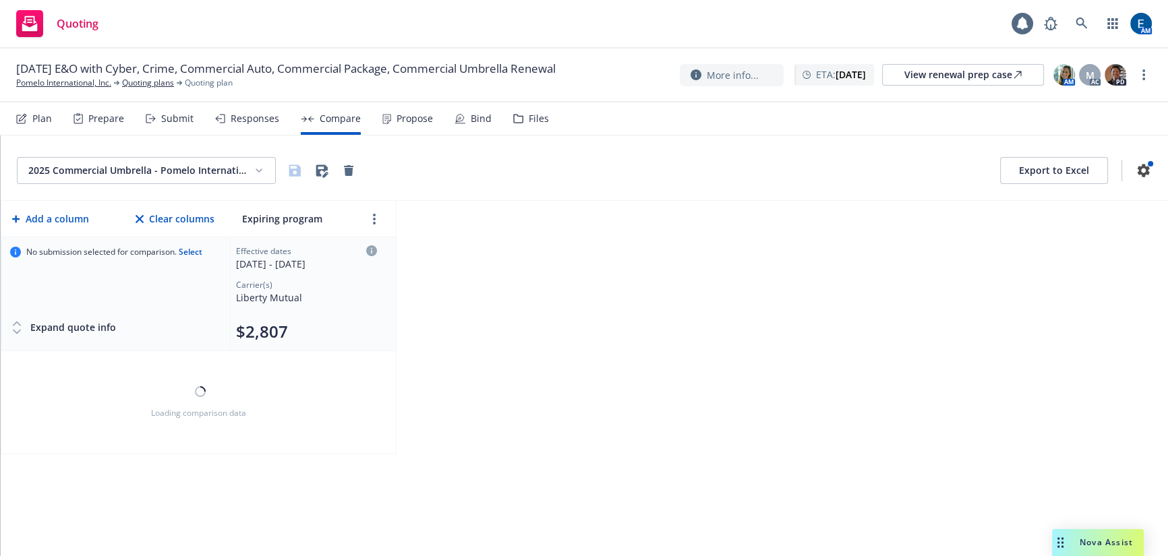
click at [471, 113] on div "Bind" at bounding box center [481, 118] width 21 height 11
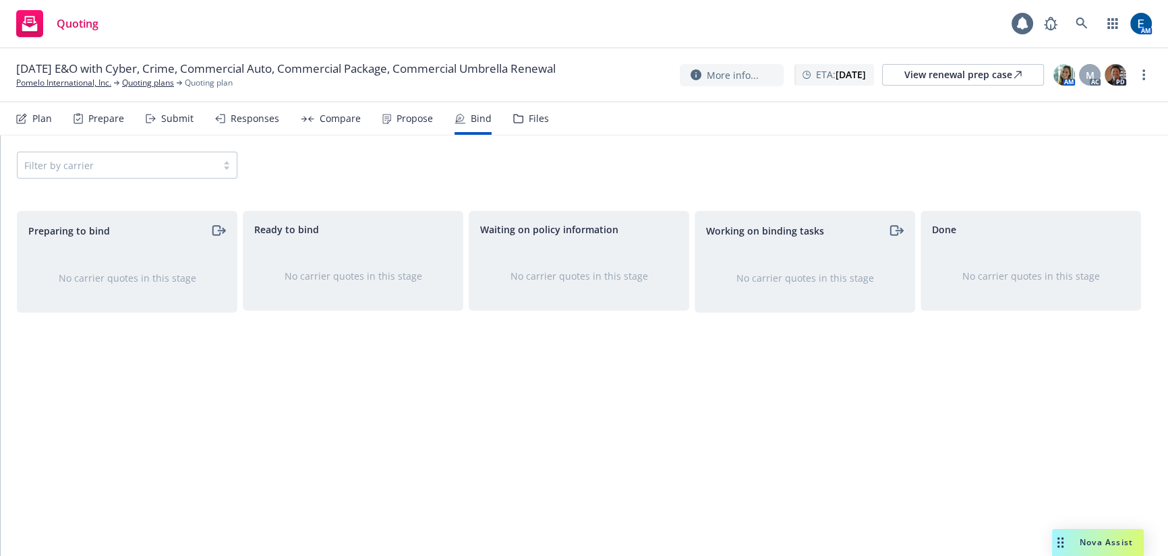
click at [396, 113] on div "Propose" at bounding box center [414, 118] width 36 height 11
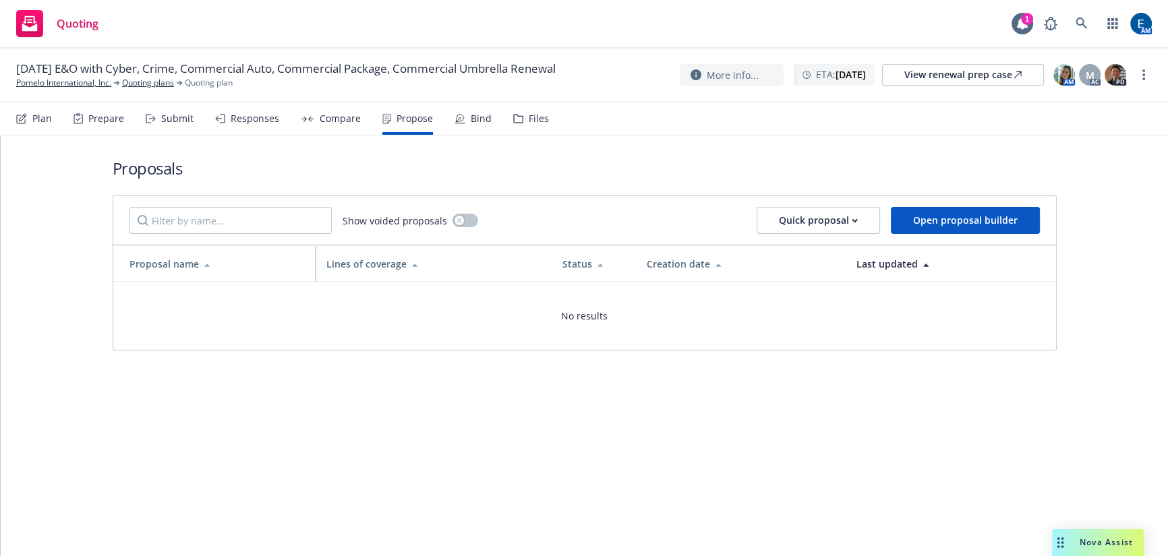
click at [454, 104] on div "Bind" at bounding box center [472, 118] width 37 height 32
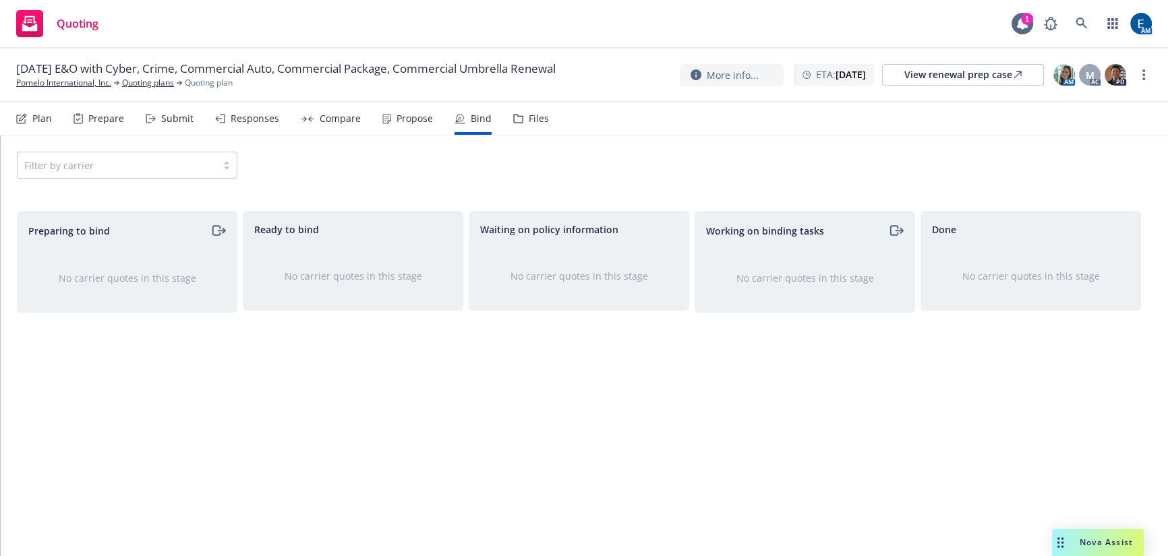
click at [514, 115] on icon at bounding box center [518, 119] width 9 height 8
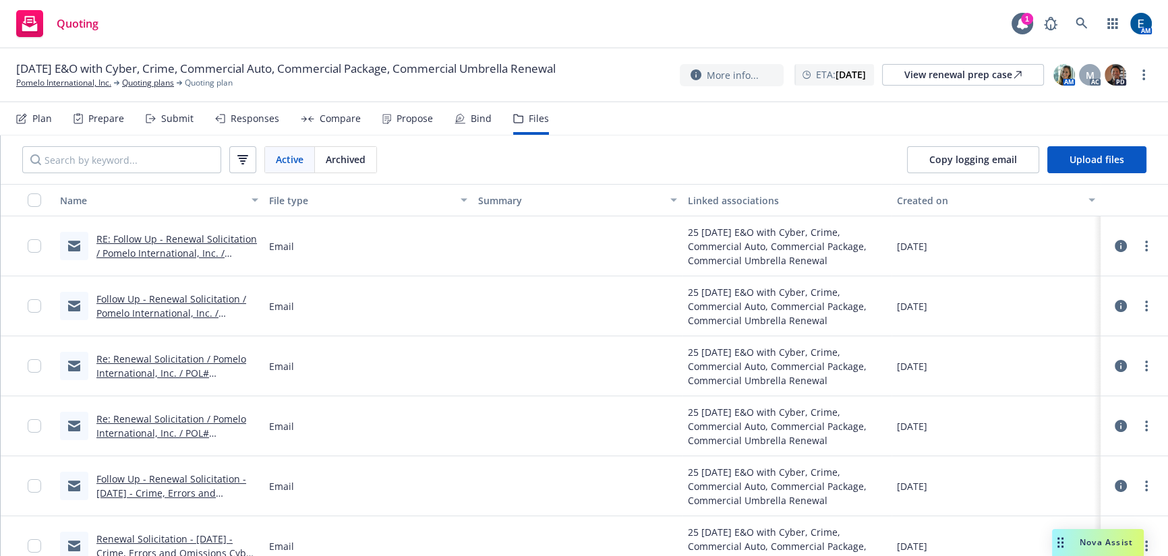
click at [189, 233] on link "RE: Follow Up - Renewal Solicitation / Pomelo International, Inc. / [PHONE_NUMB…" at bounding box center [176, 253] width 160 height 41
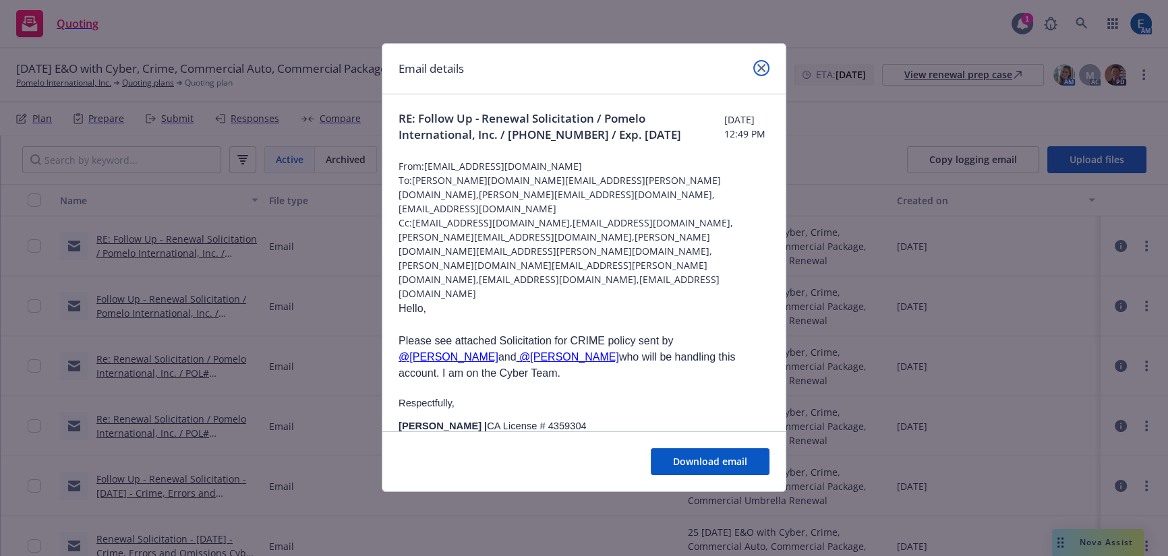
click at [755, 63] on link "close" at bounding box center [761, 68] width 16 height 16
